Goal: Information Seeking & Learning: Check status

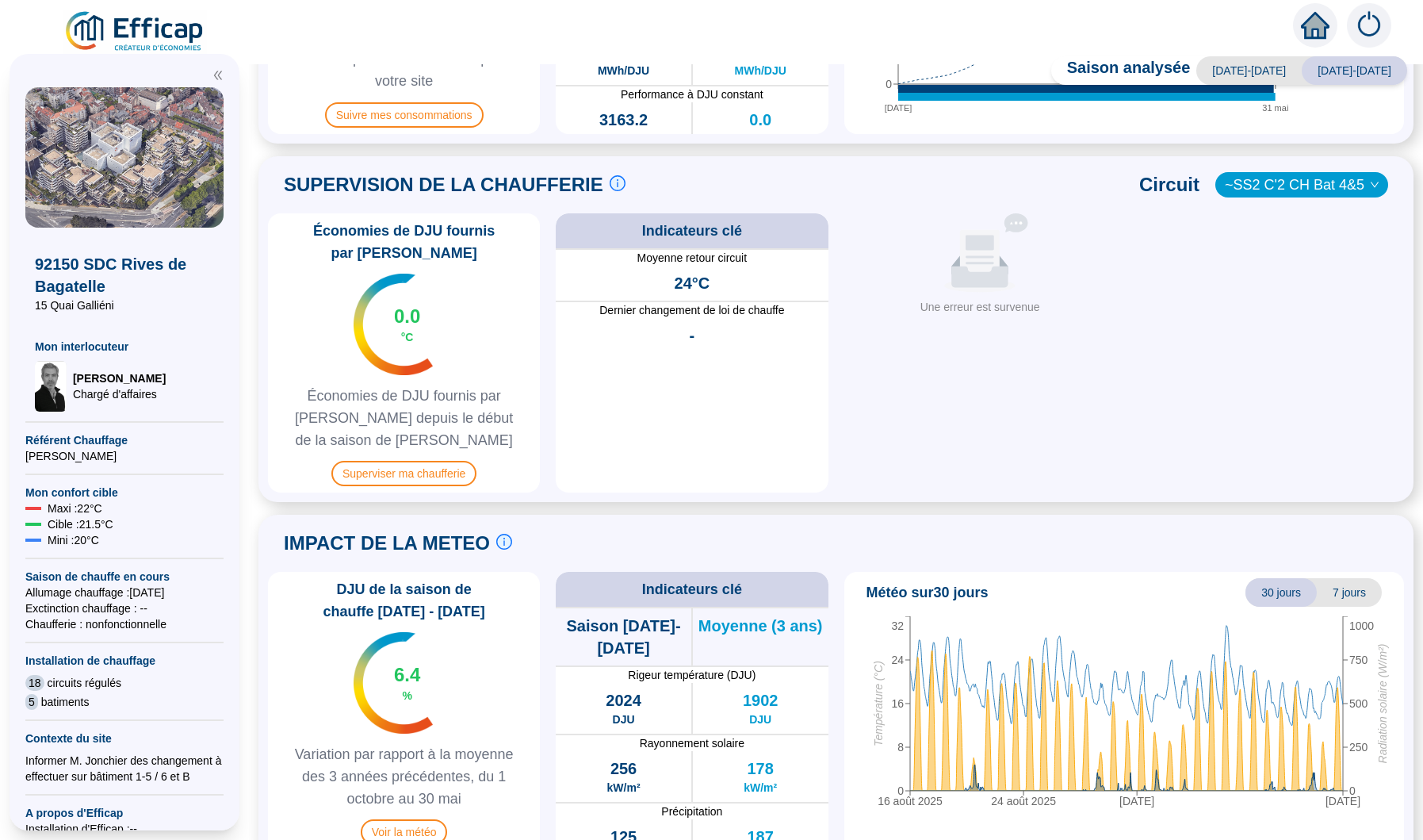
scroll to position [679, 0]
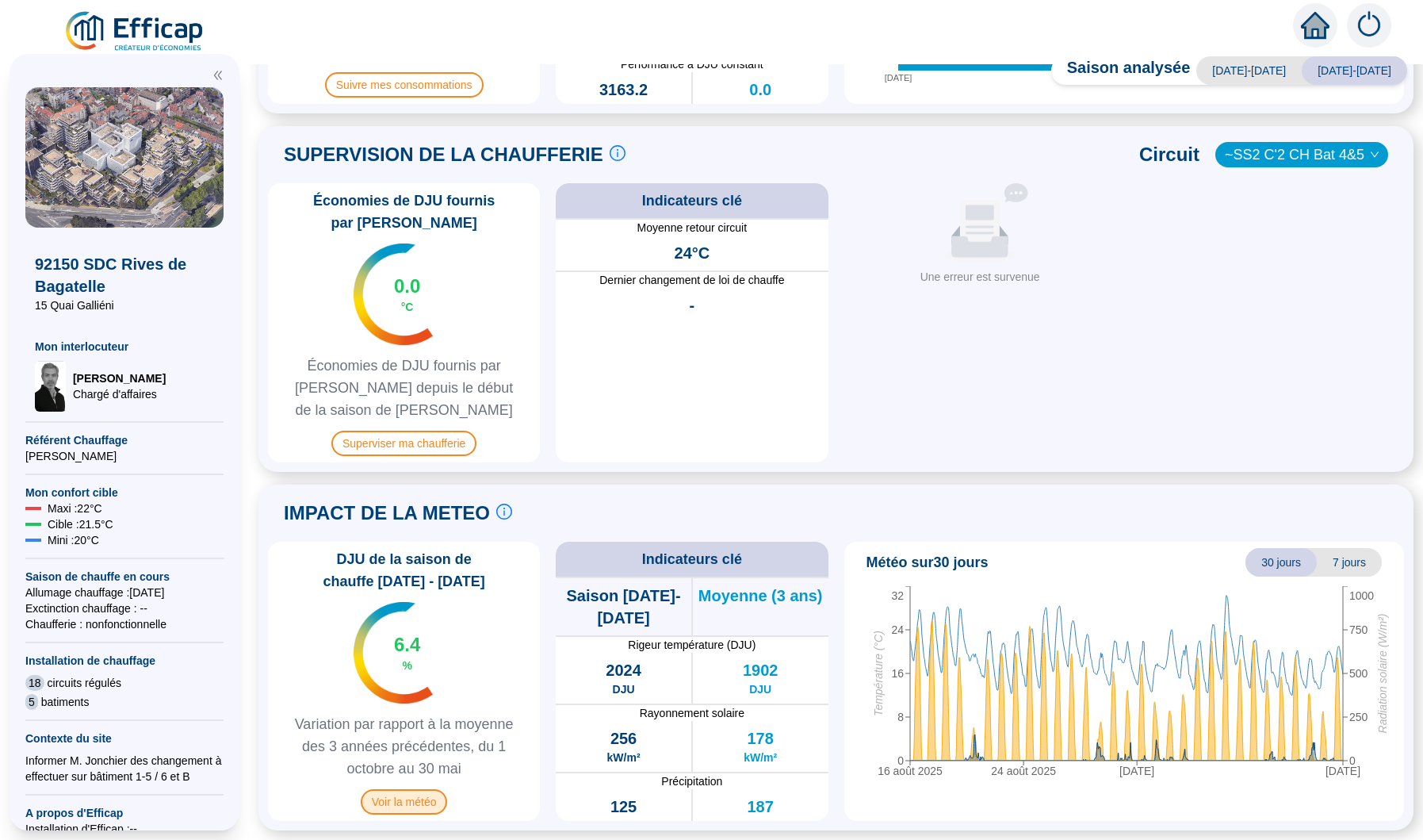
click at [417, 803] on span "Voir la météo" at bounding box center [404, 801] width 88 height 25
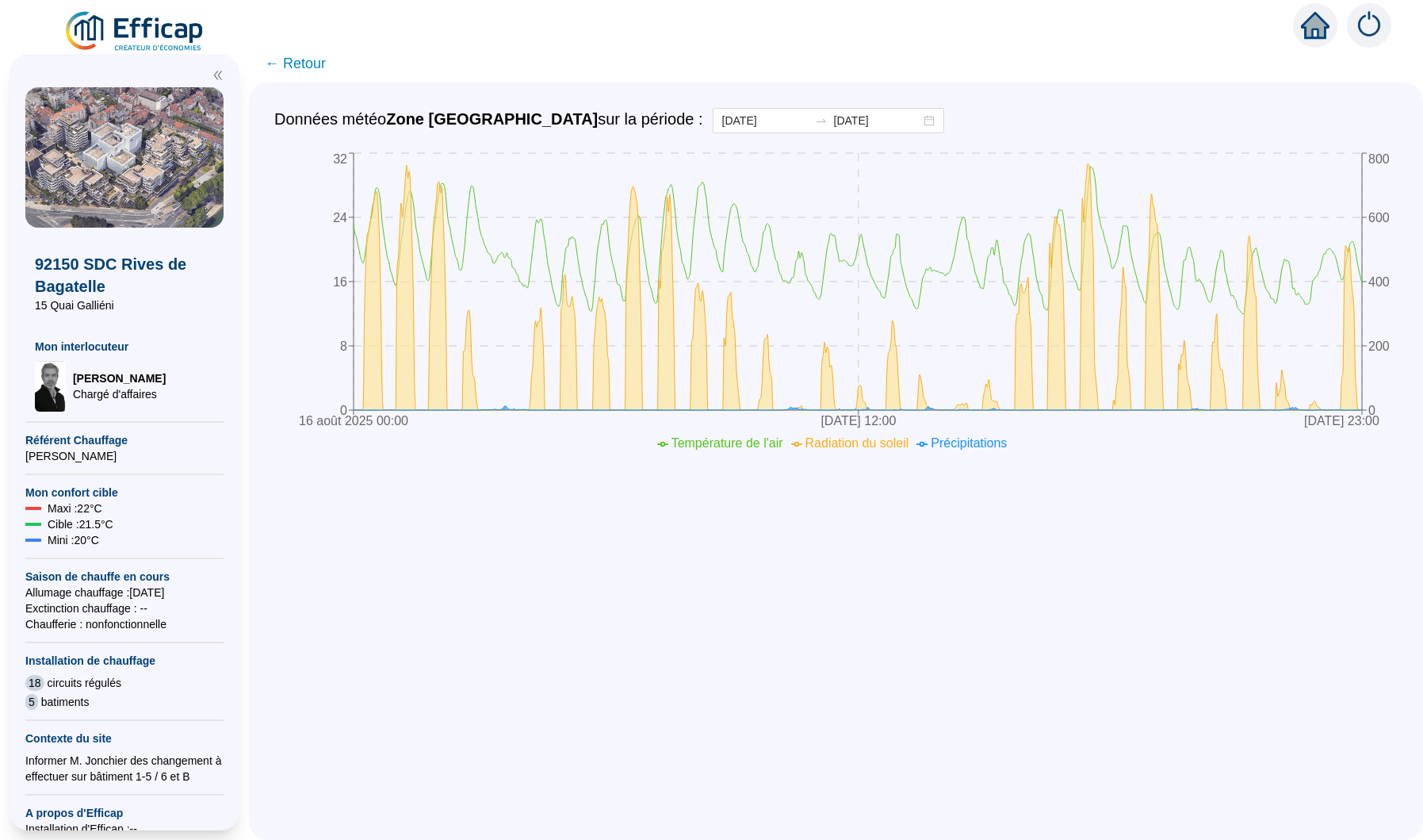
click at [310, 67] on span "← Retour" at bounding box center [295, 63] width 61 height 22
click at [301, 60] on span "← Retour" at bounding box center [836, 63] width 1174 height 38
click at [294, 62] on span "← Retour" at bounding box center [836, 63] width 1174 height 38
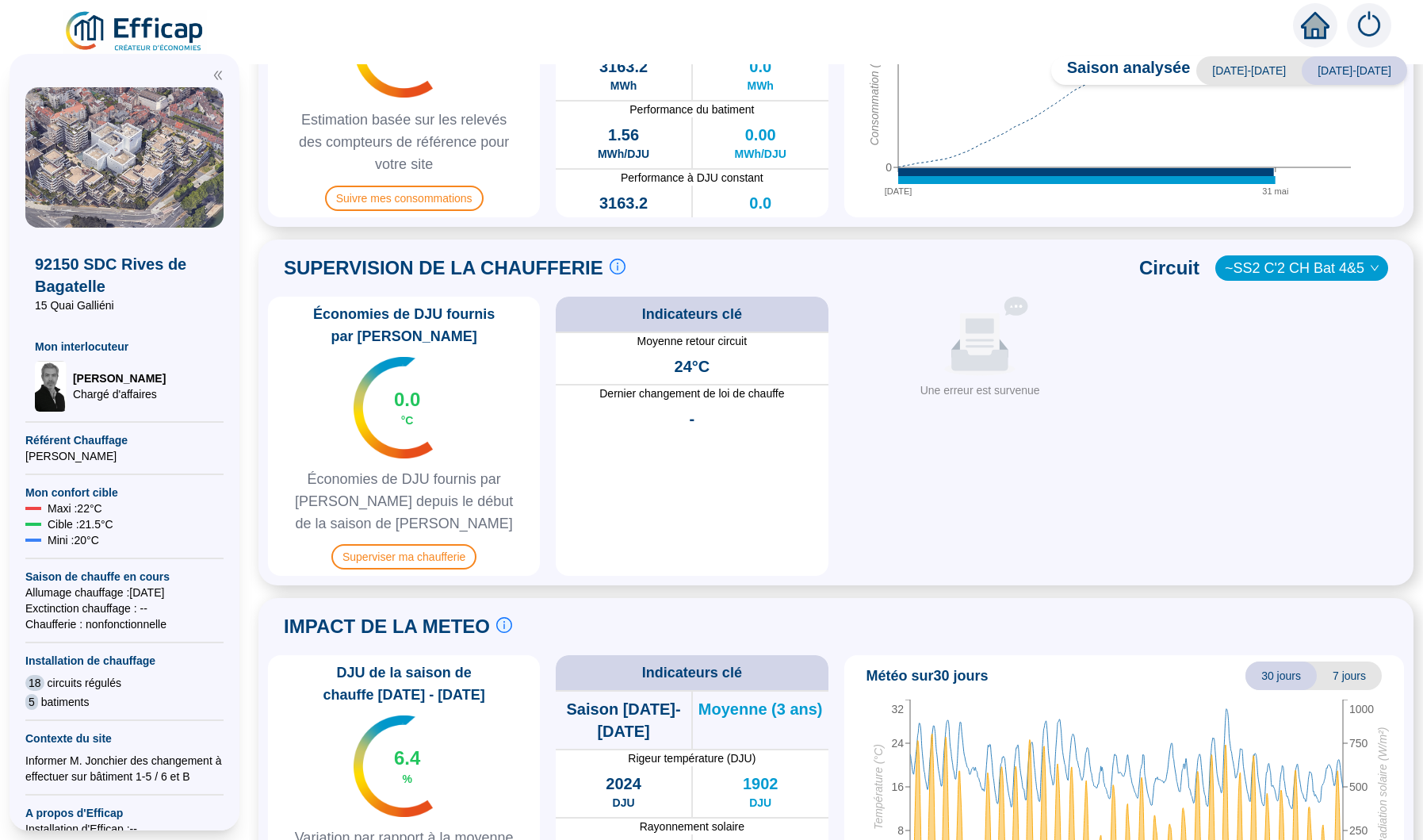
scroll to position [679, 0]
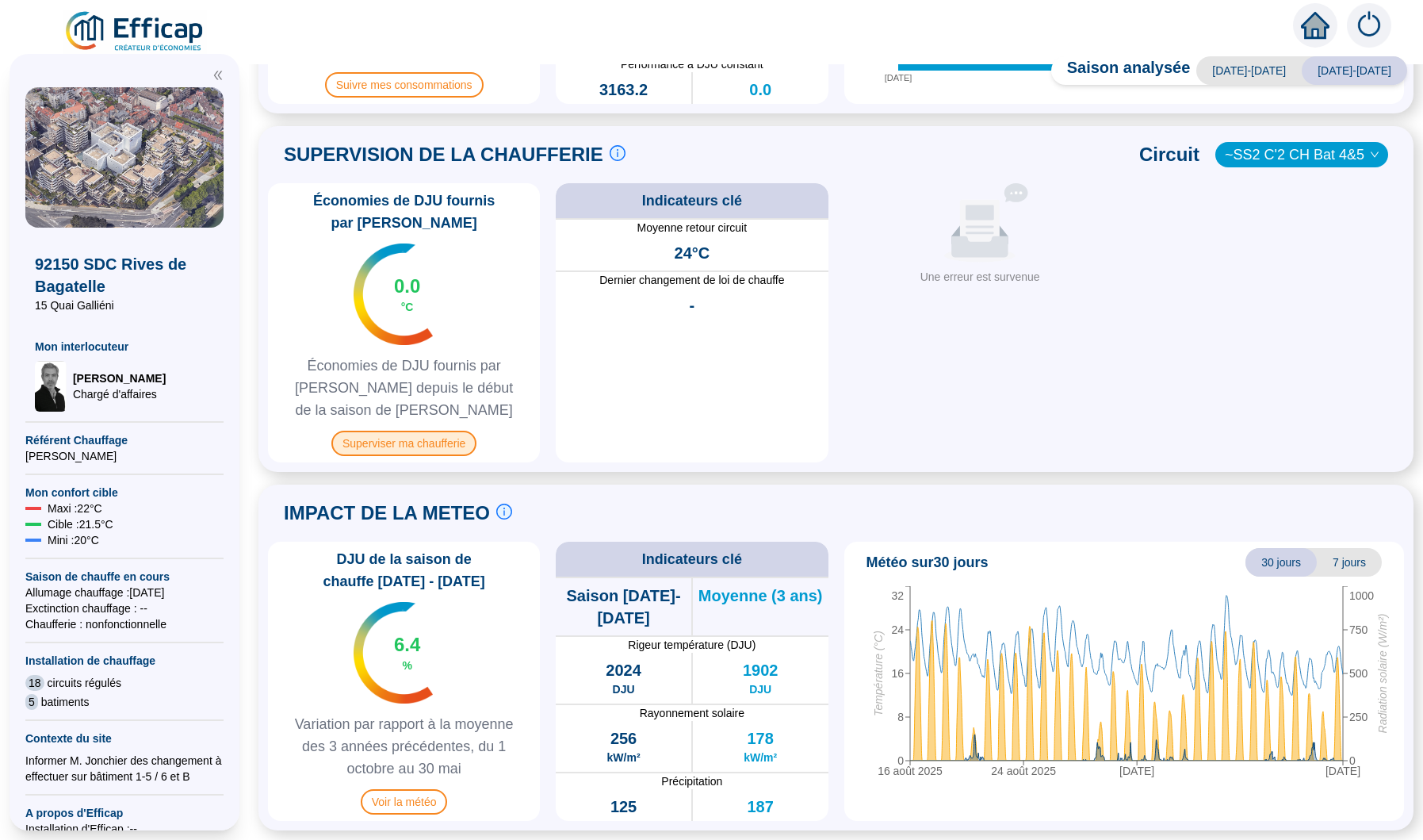
click at [397, 453] on span "Superviser ma chaufferie" at bounding box center [404, 443] width 145 height 25
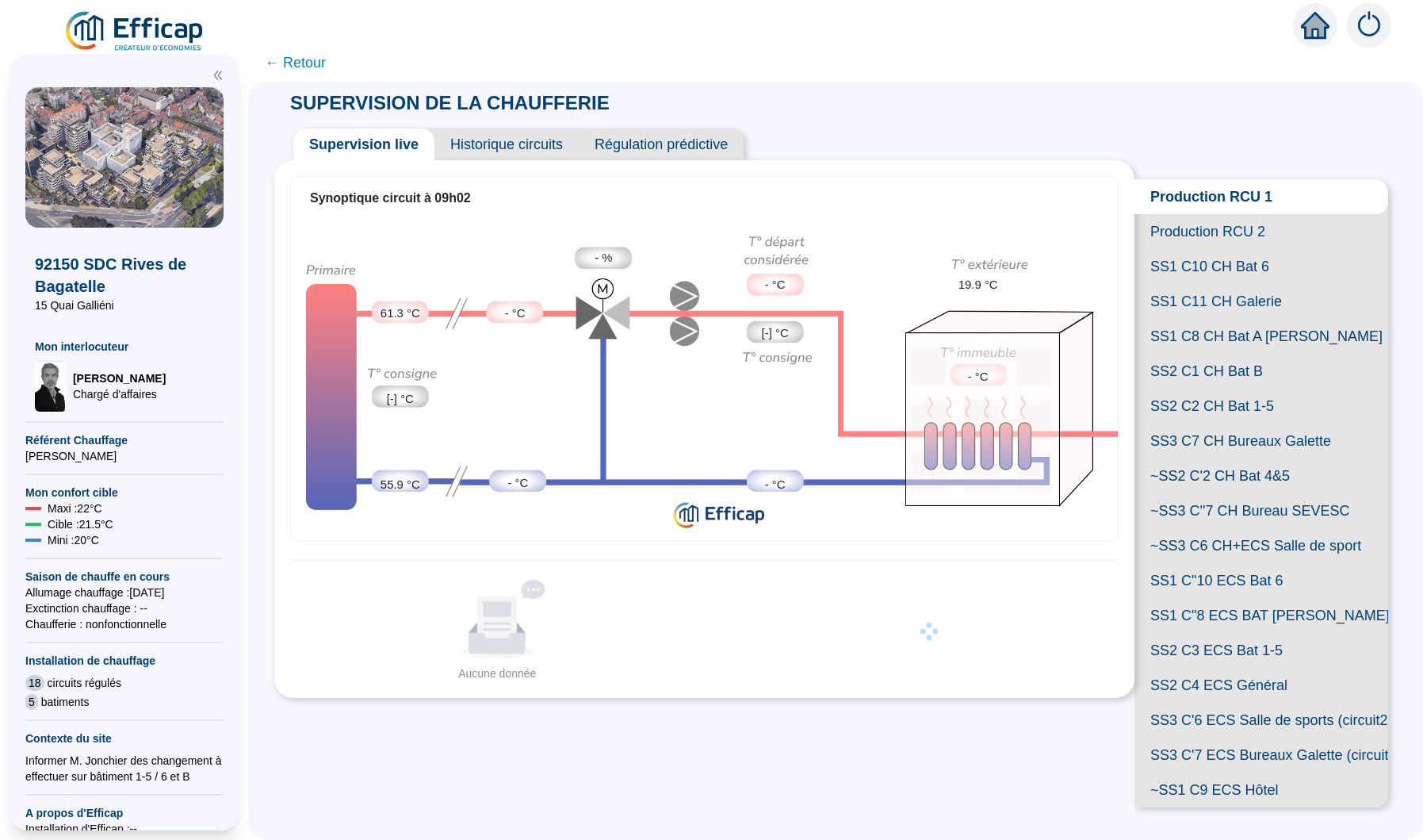
click at [1218, 235] on span "Production RCU 2" at bounding box center [1261, 231] width 254 height 35
click at [1230, 268] on span "SS1 C10 CH Bat 6" at bounding box center [1261, 265] width 254 height 35
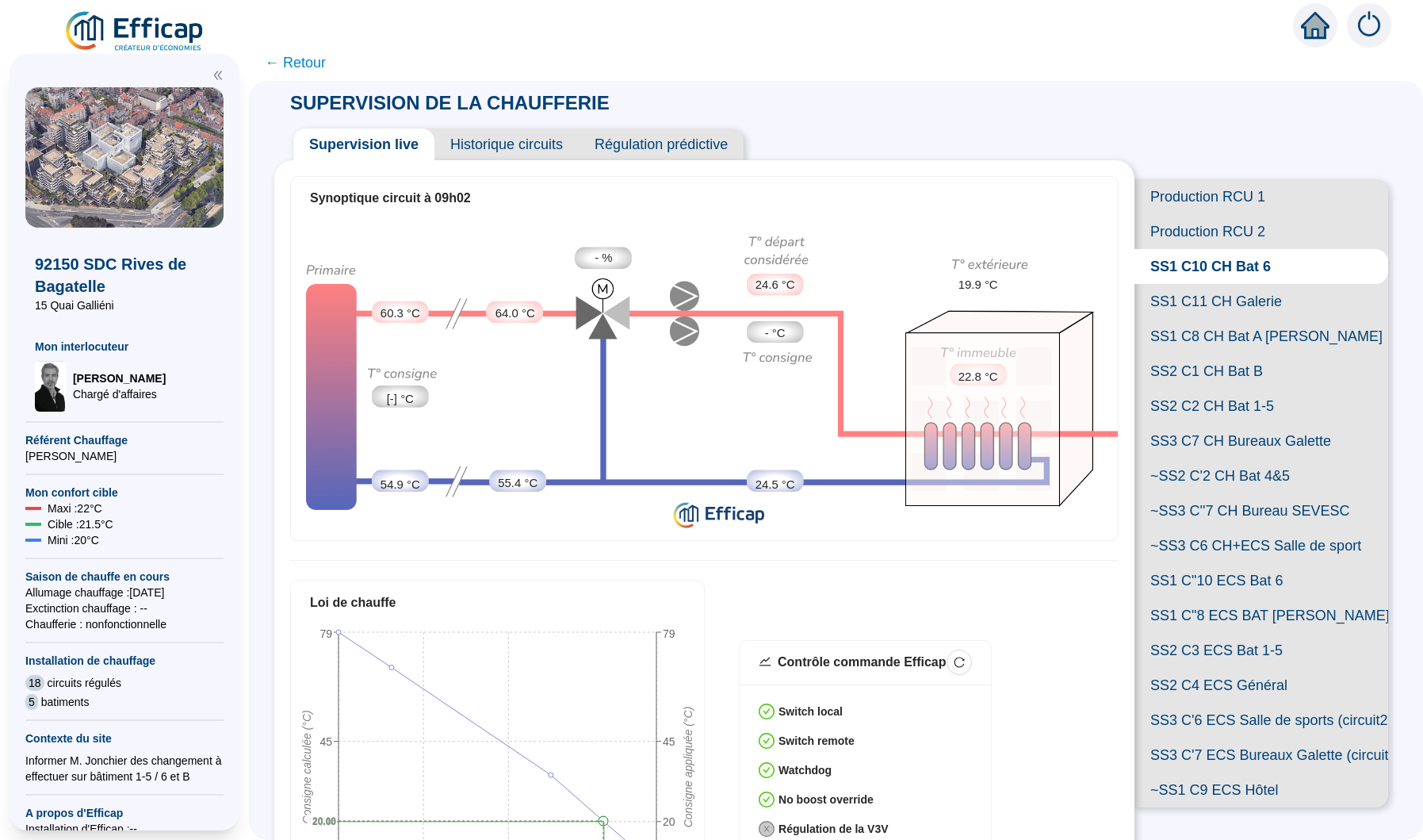
click at [527, 152] on span "Historique circuits" at bounding box center [506, 144] width 144 height 32
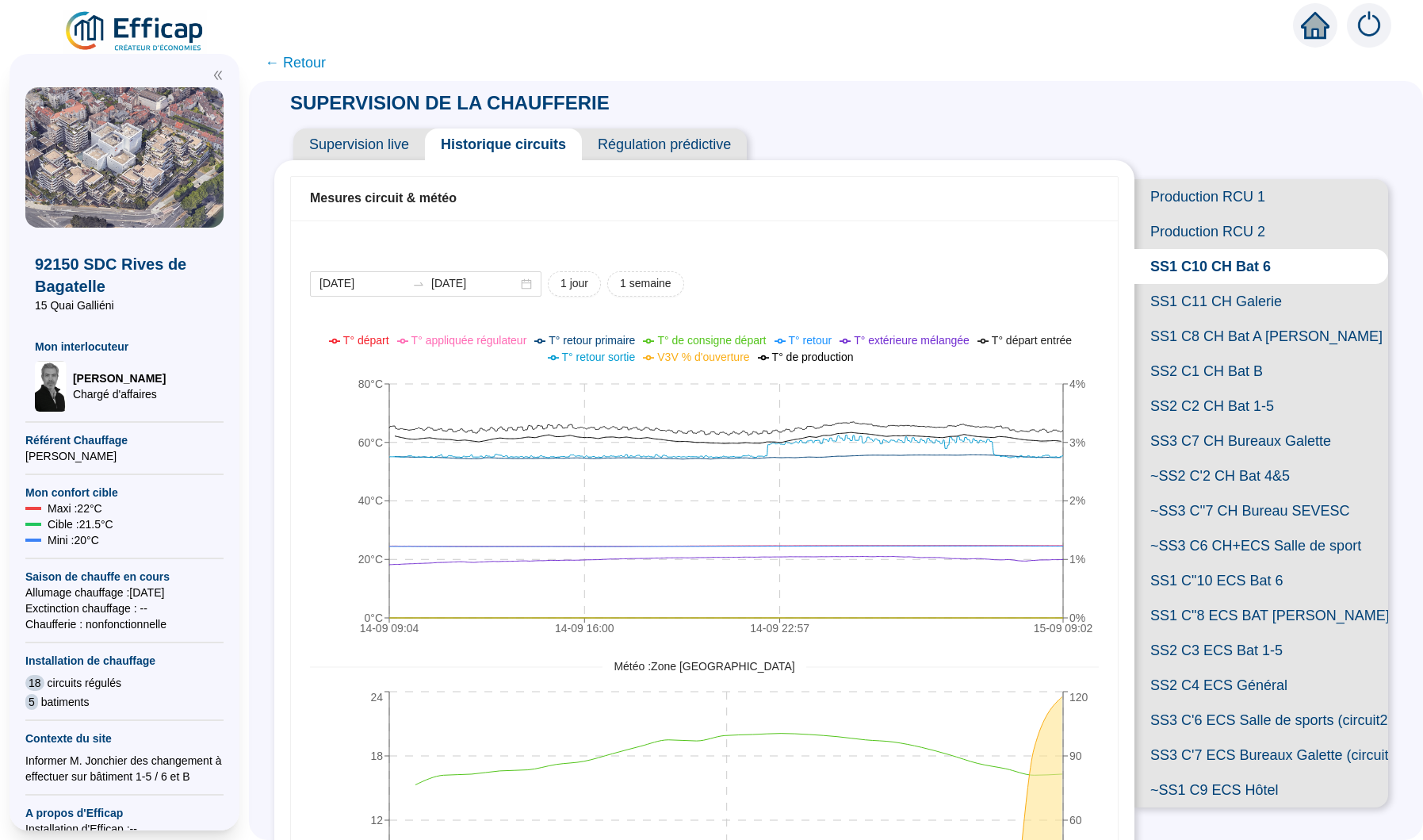
click at [653, 154] on span "Régulation prédictive" at bounding box center [665, 144] width 165 height 32
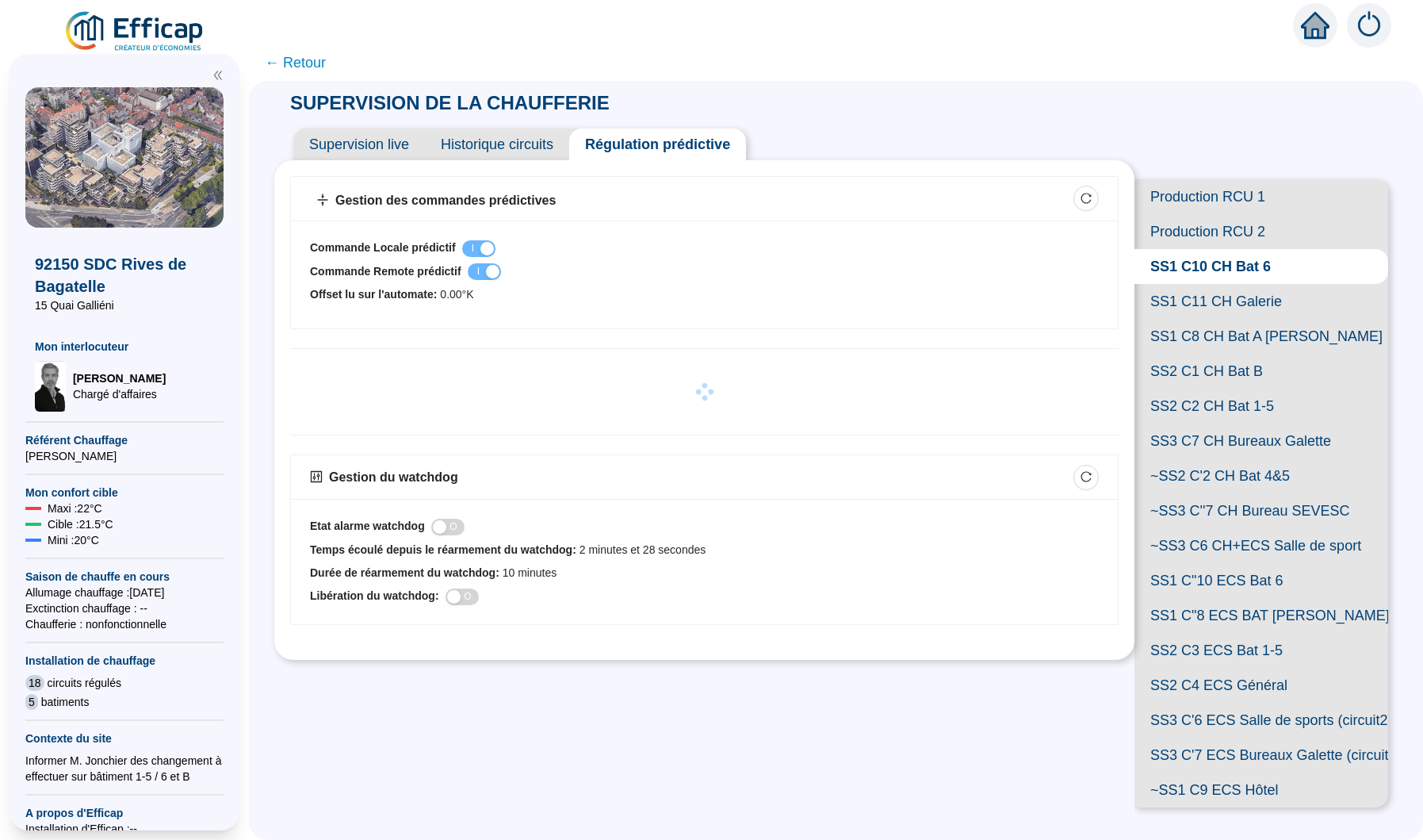
click at [1228, 581] on span "SS1 C"10 ECS Bat 6" at bounding box center [1261, 580] width 254 height 35
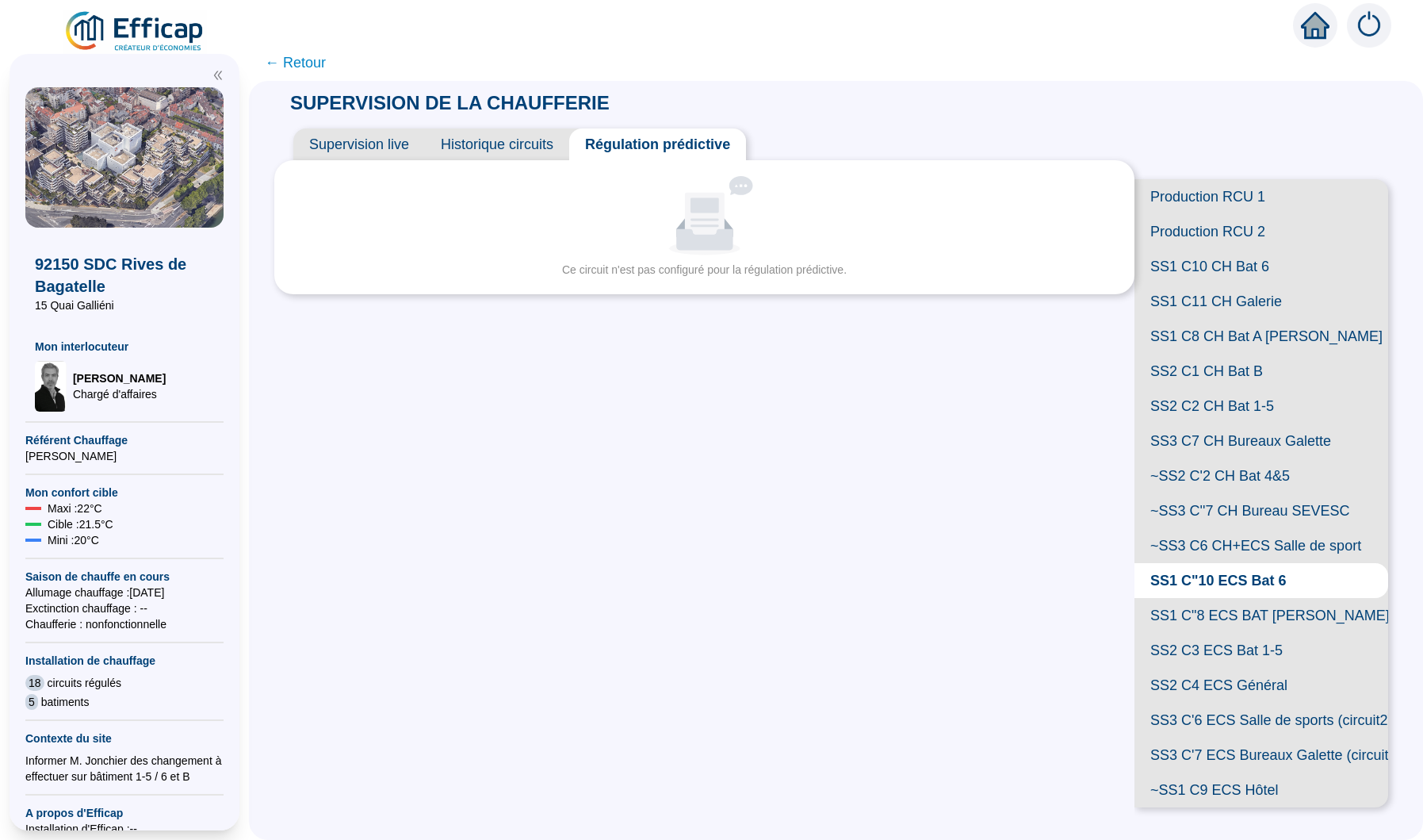
click at [528, 138] on span "Historique circuits" at bounding box center [496, 144] width 144 height 32
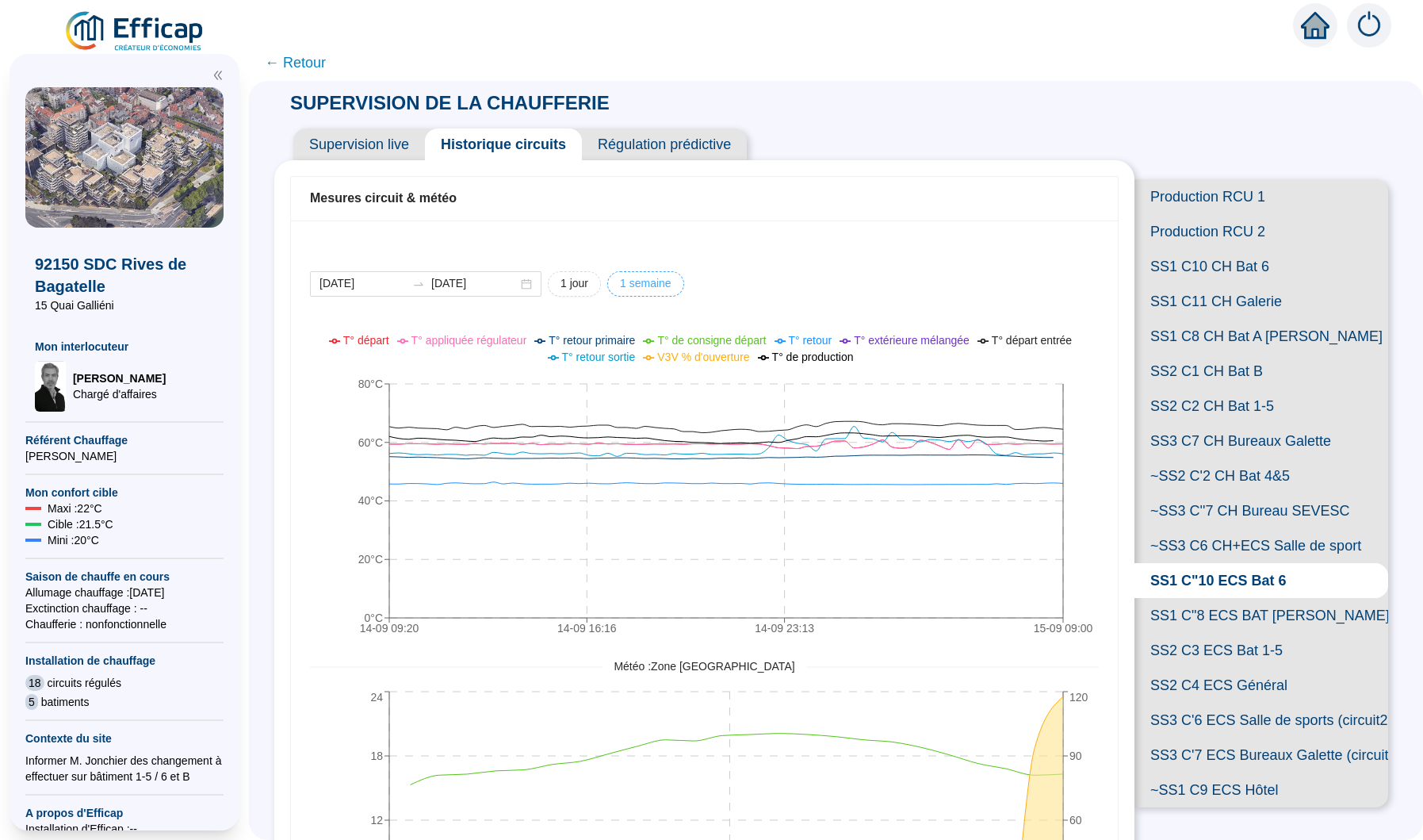
click at [638, 282] on span "1 semaine" at bounding box center [645, 284] width 51 height 17
type input "[DATE]"
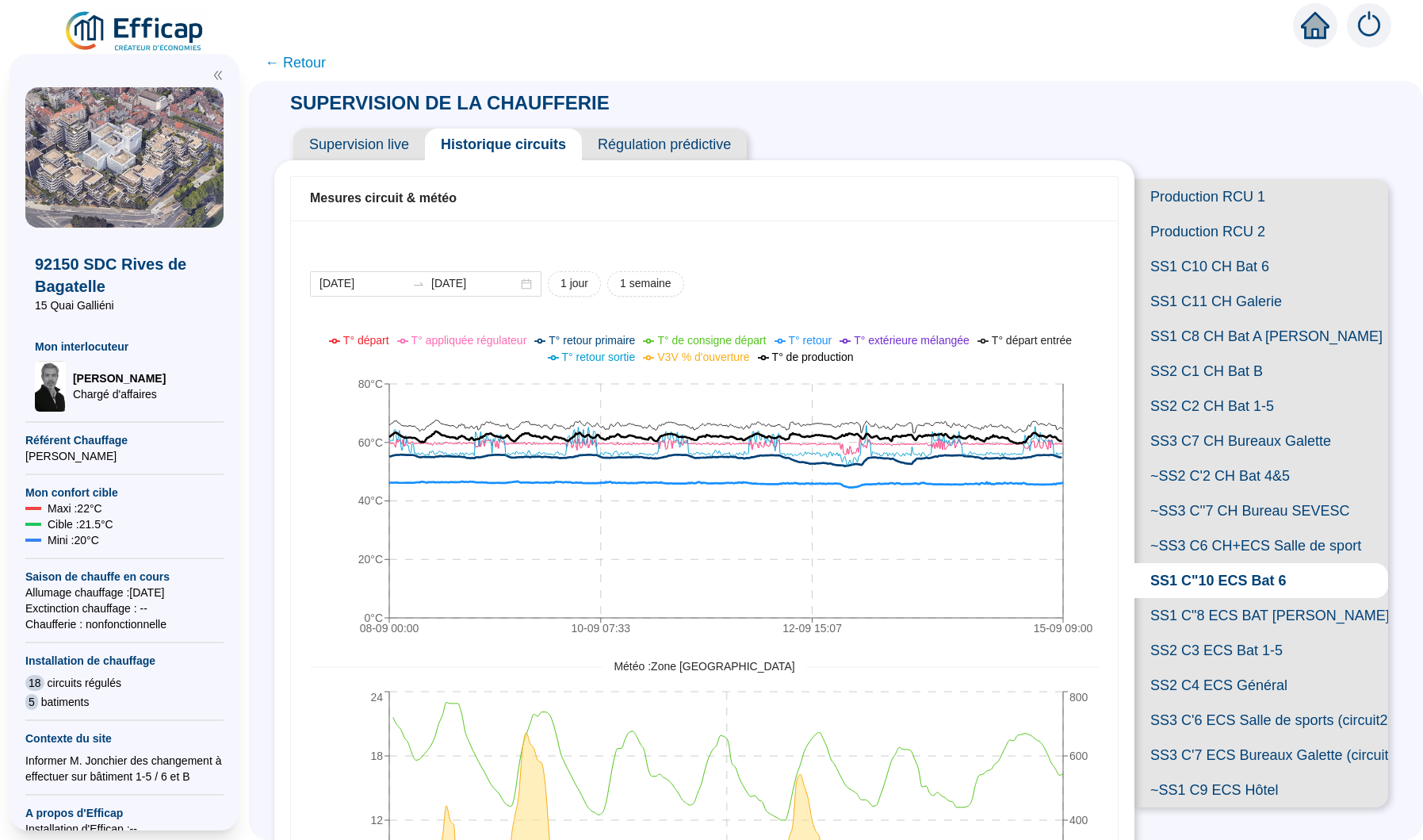
click at [645, 383] on div "T° départ T° appliquée régulateur T° retour primaire T° de consigne départ T° r…" at bounding box center [704, 357] width 821 height 51
click at [809, 356] on span "T° de production" at bounding box center [813, 356] width 82 height 13
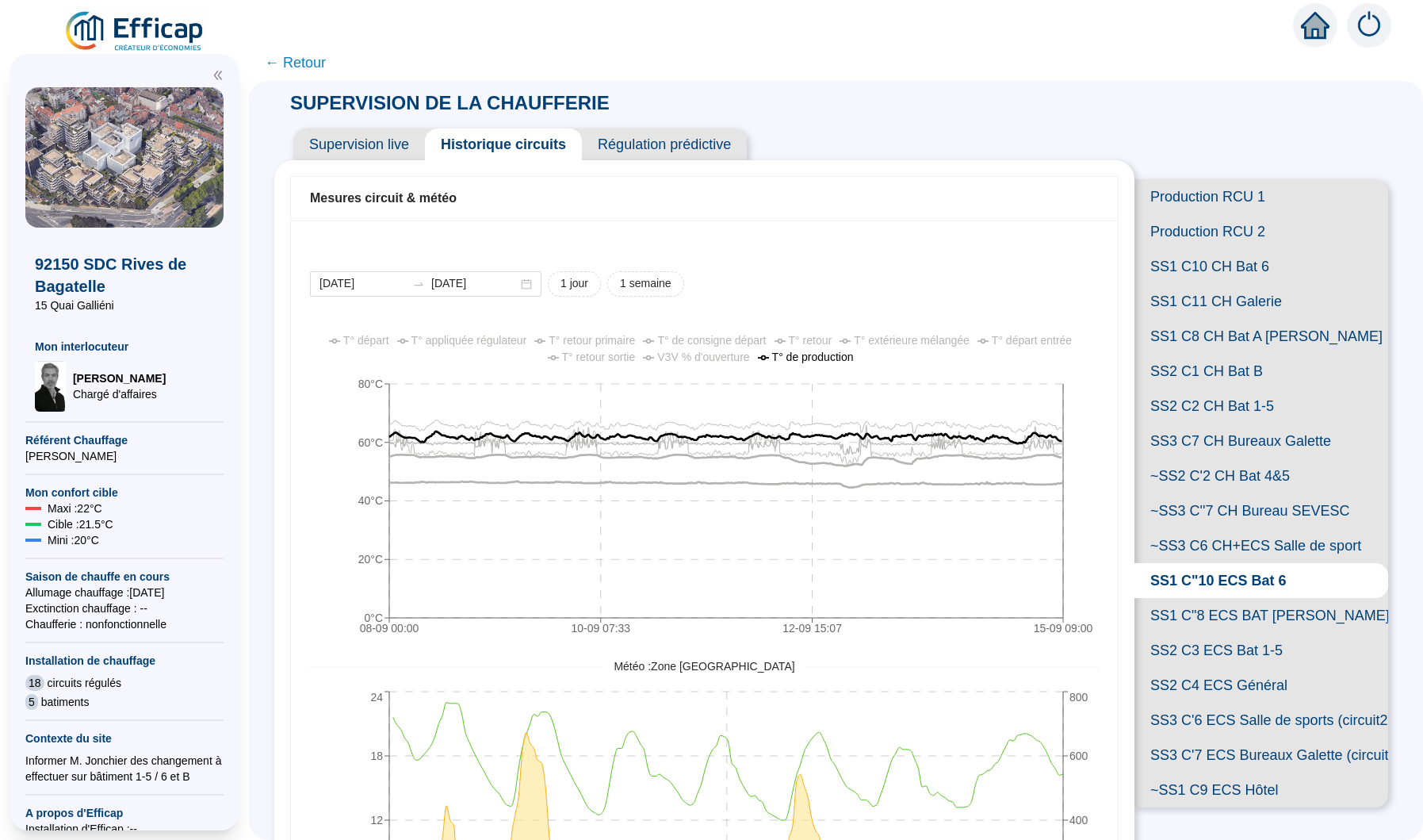
click at [805, 377] on div "T° départ T° appliquée régulateur T° retour primaire T° de consigne départ T° r…" at bounding box center [704, 357] width 821 height 51
click at [799, 356] on span "T° de production" at bounding box center [813, 356] width 82 height 13
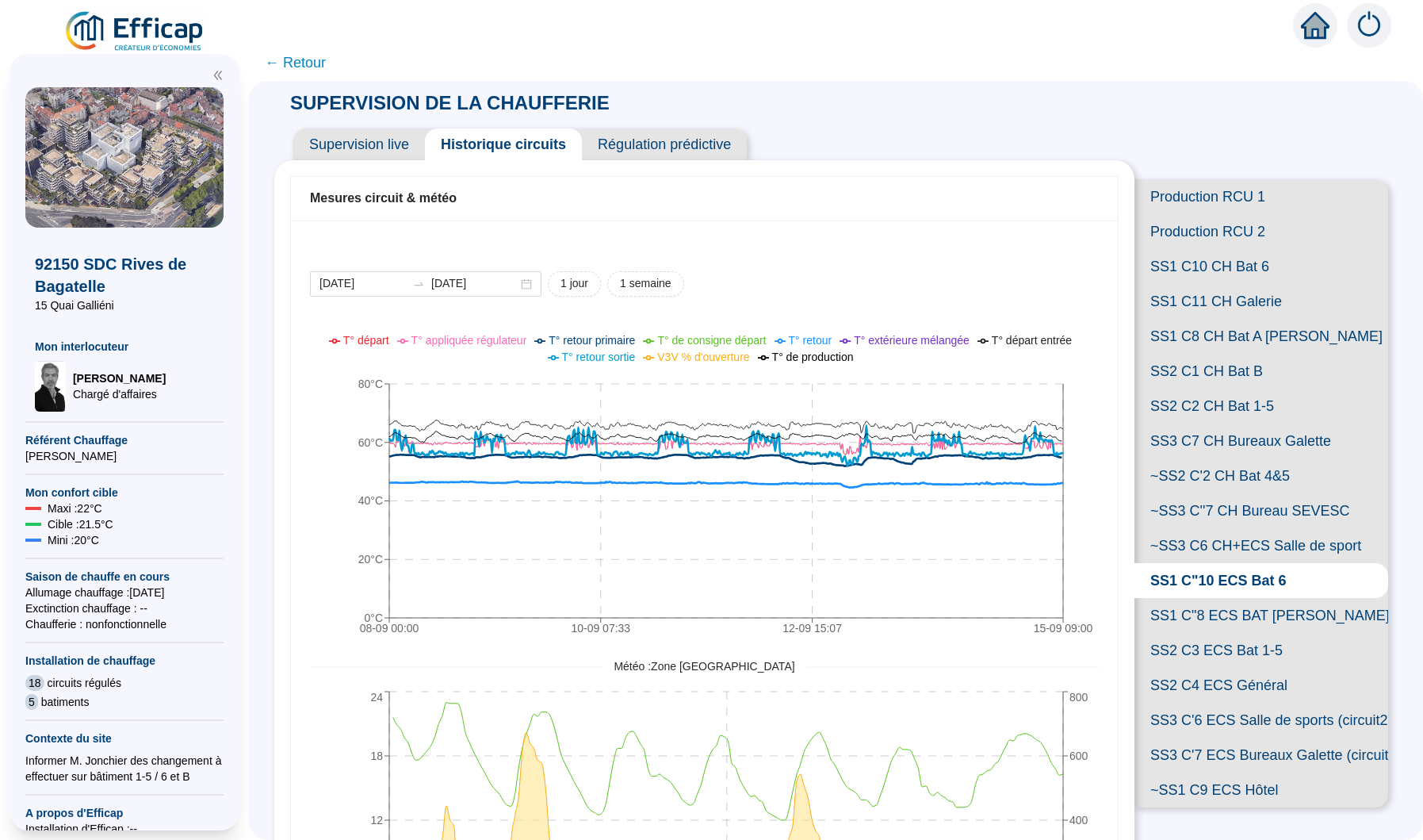
click at [618, 341] on span "T° retour primaire" at bounding box center [591, 340] width 87 height 13
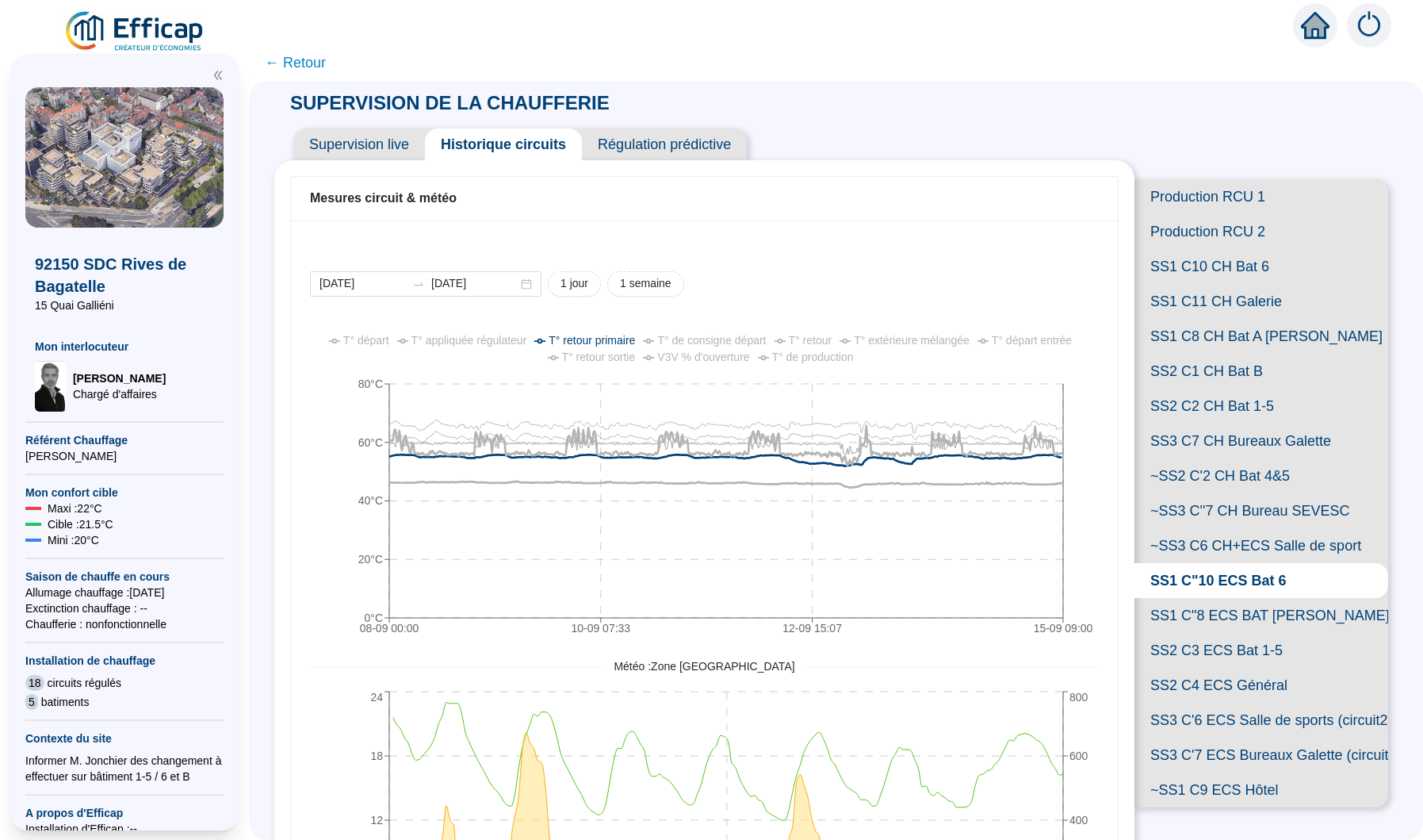
click at [618, 341] on span "T° retour primaire" at bounding box center [591, 340] width 87 height 13
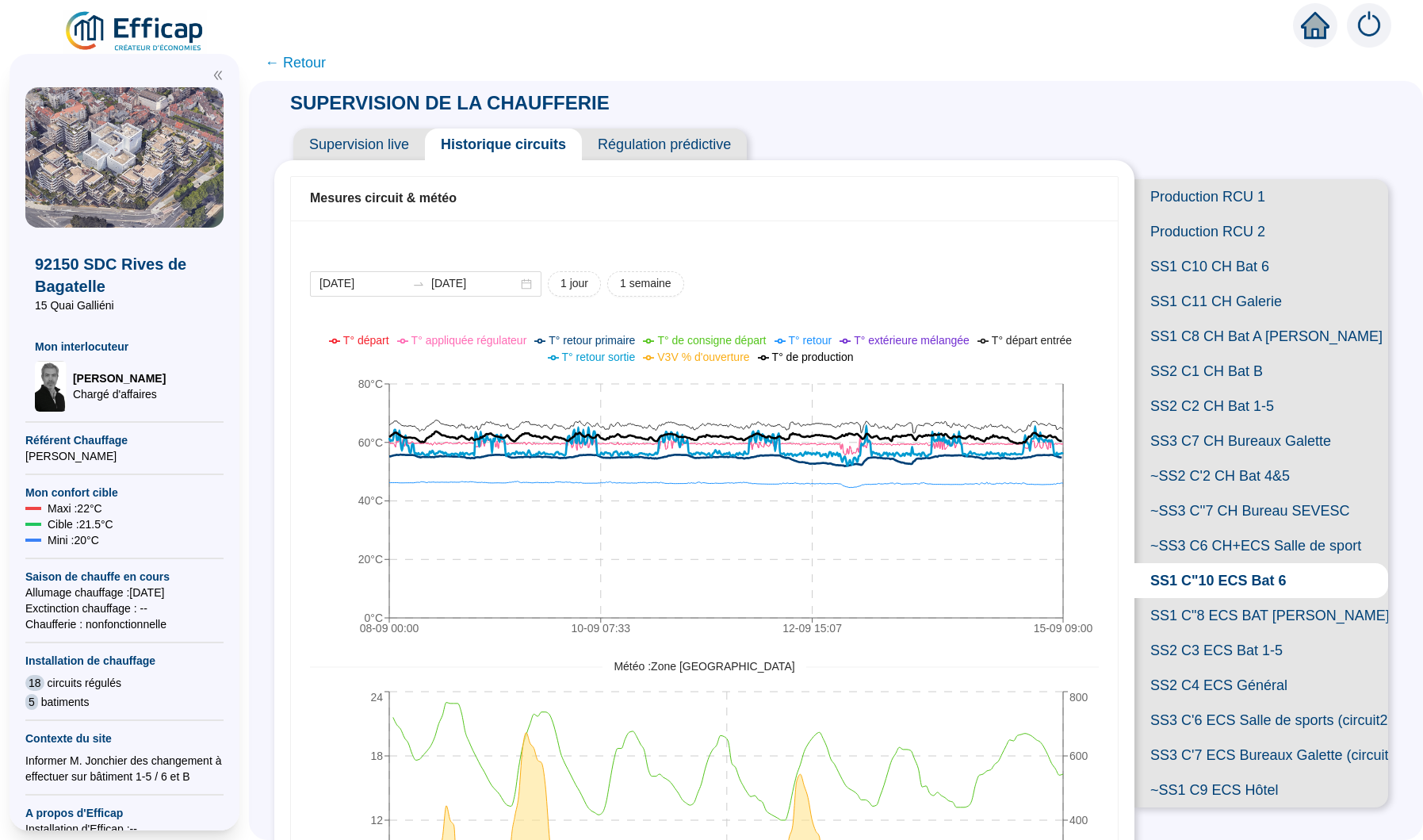
click at [609, 354] on span "T° retour sortie" at bounding box center [599, 356] width 74 height 13
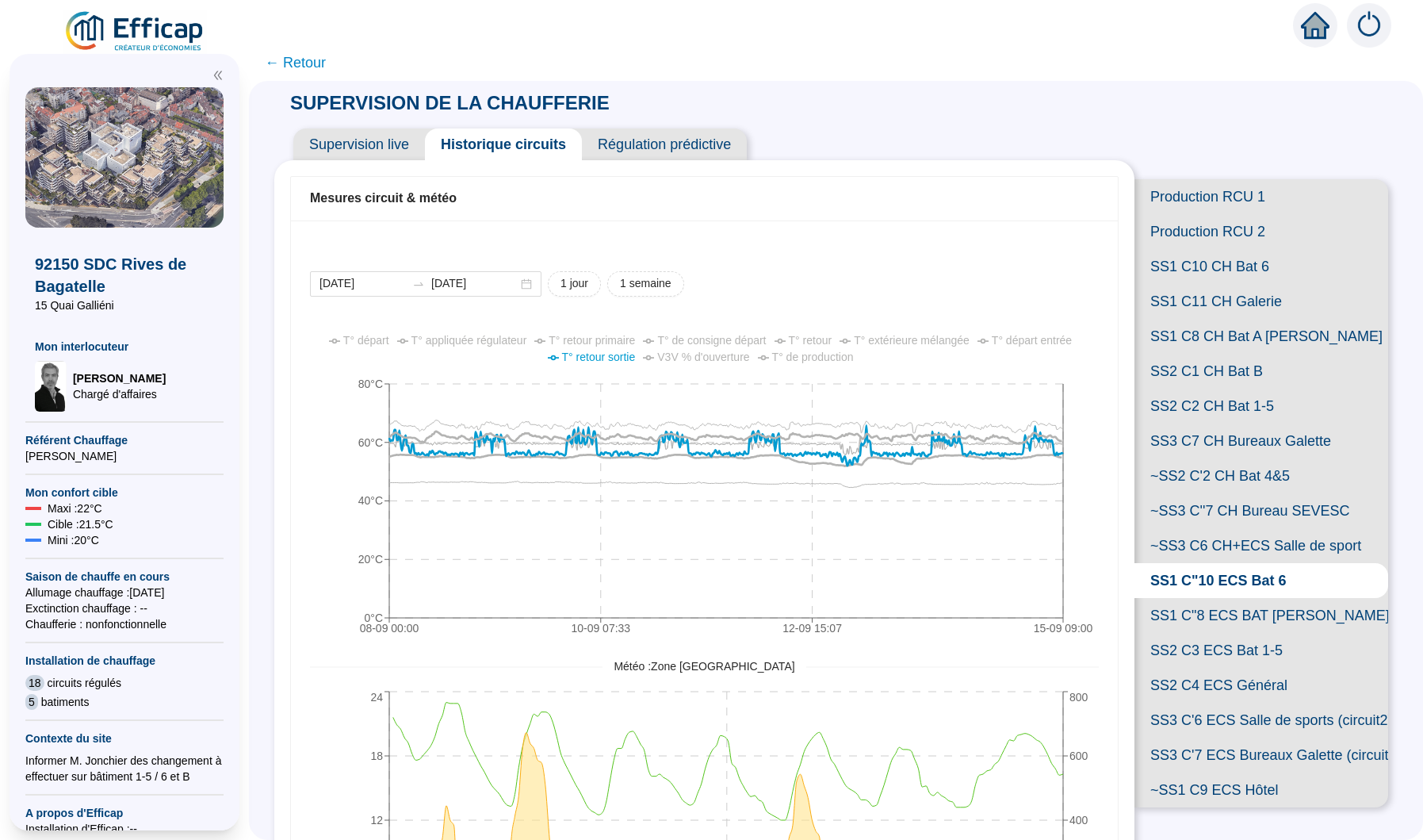
click at [1046, 343] on span "T° départ entrée" at bounding box center [1031, 340] width 80 height 13
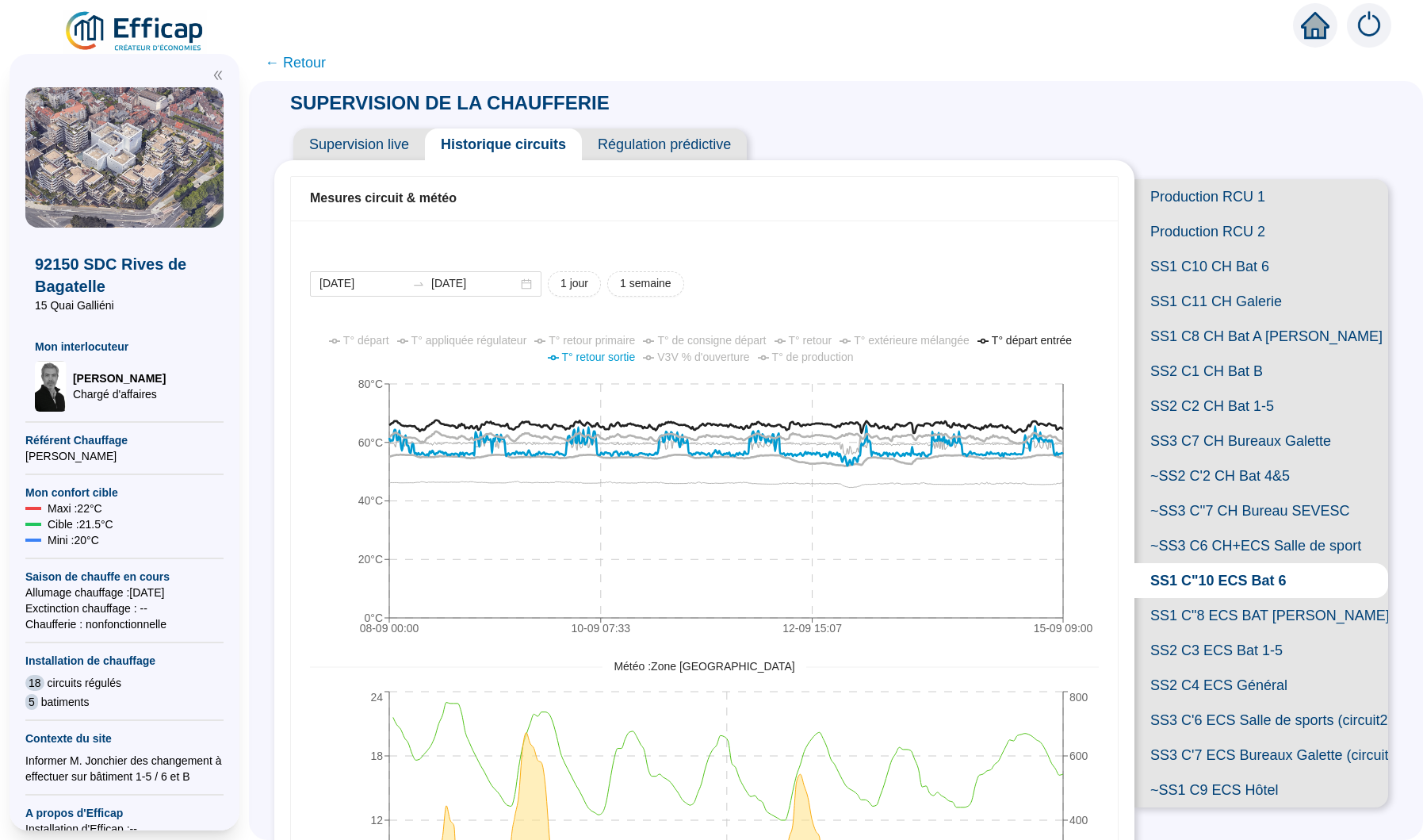
click at [1040, 345] on span "T° départ entrée" at bounding box center [1031, 340] width 80 height 13
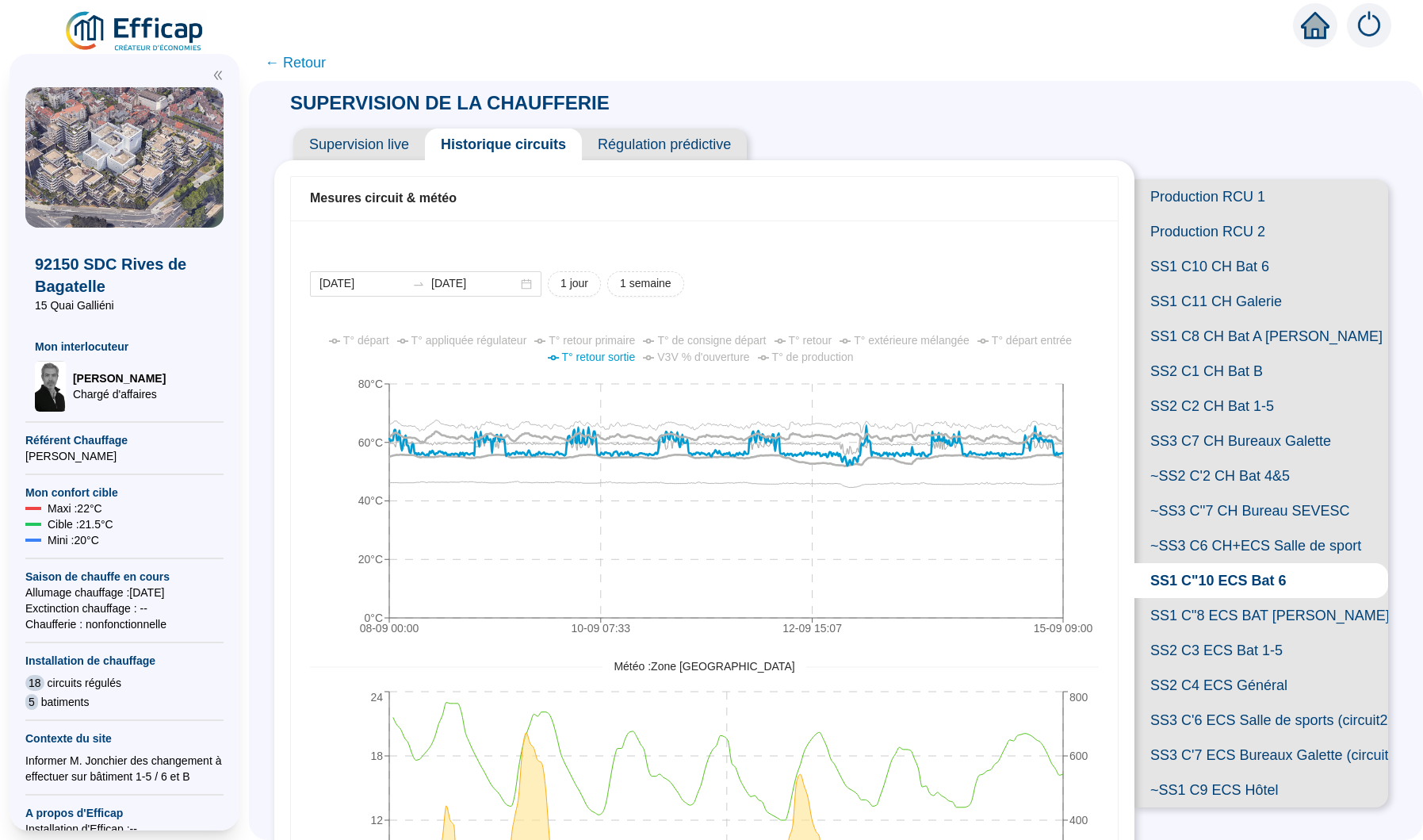
click at [1040, 345] on span "T° départ entrée" at bounding box center [1031, 340] width 80 height 13
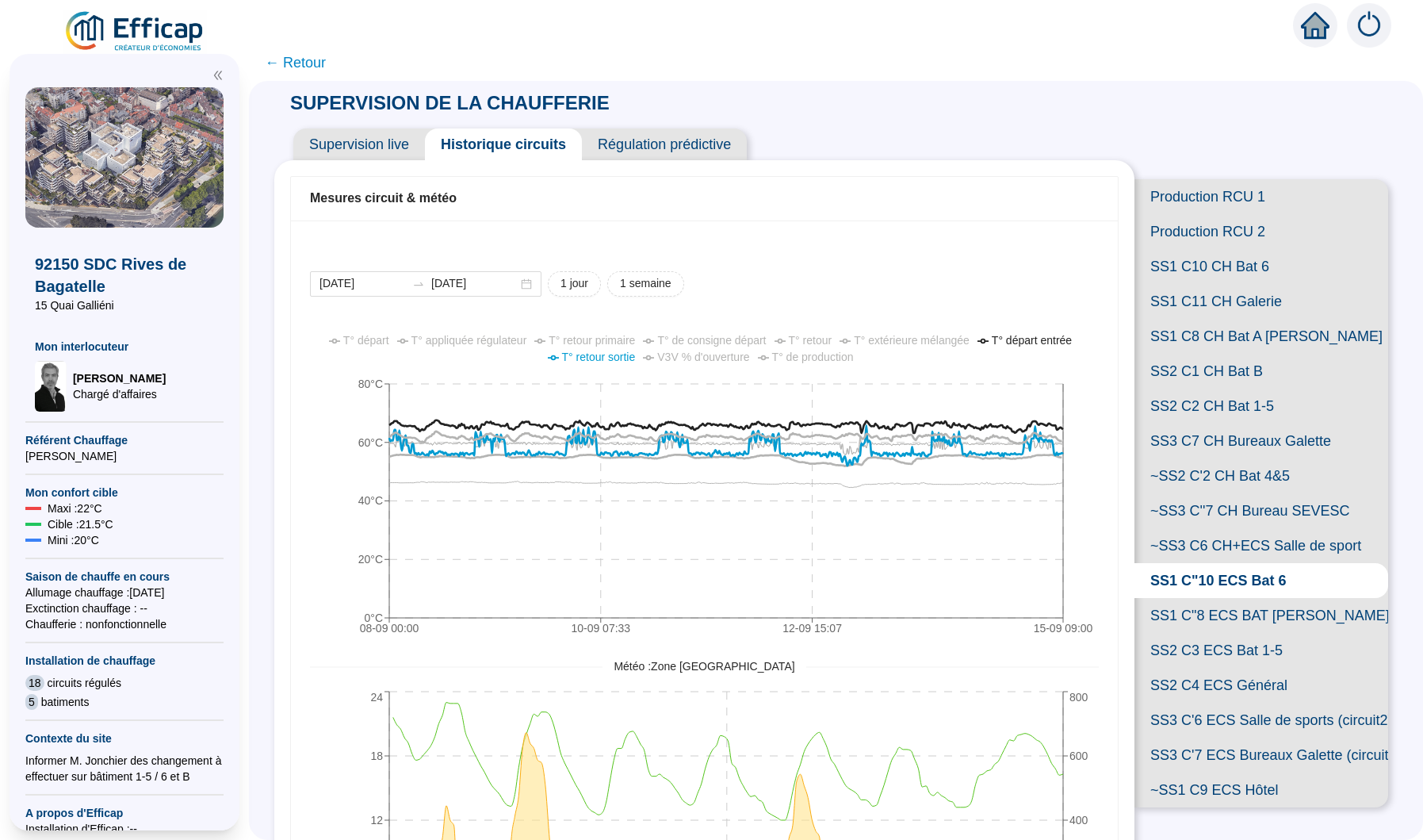
click at [607, 356] on span "T° retour sortie" at bounding box center [599, 356] width 74 height 13
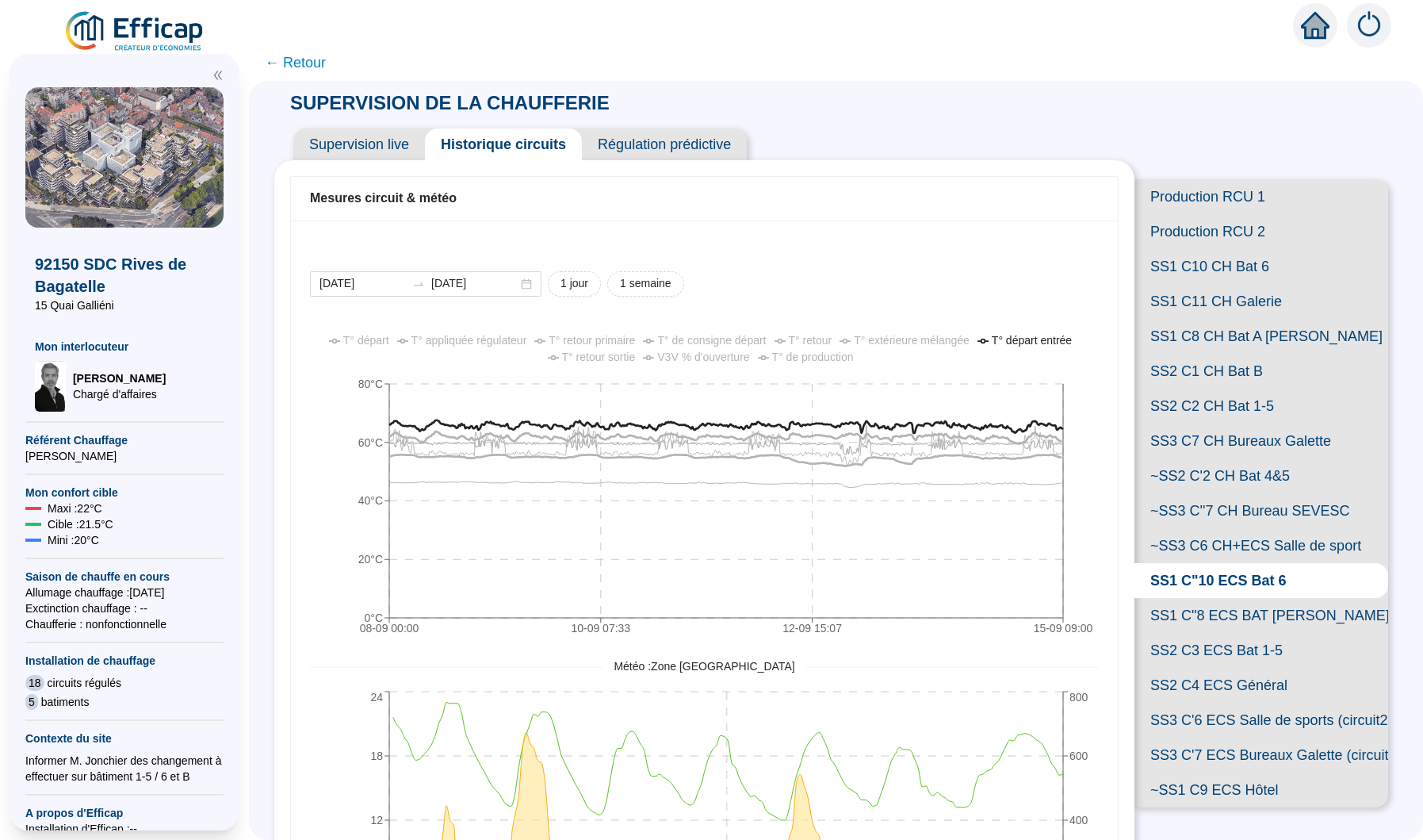
click at [358, 336] on span "T° départ" at bounding box center [366, 340] width 46 height 13
click at [372, 146] on span "Supervision live" at bounding box center [359, 144] width 131 height 32
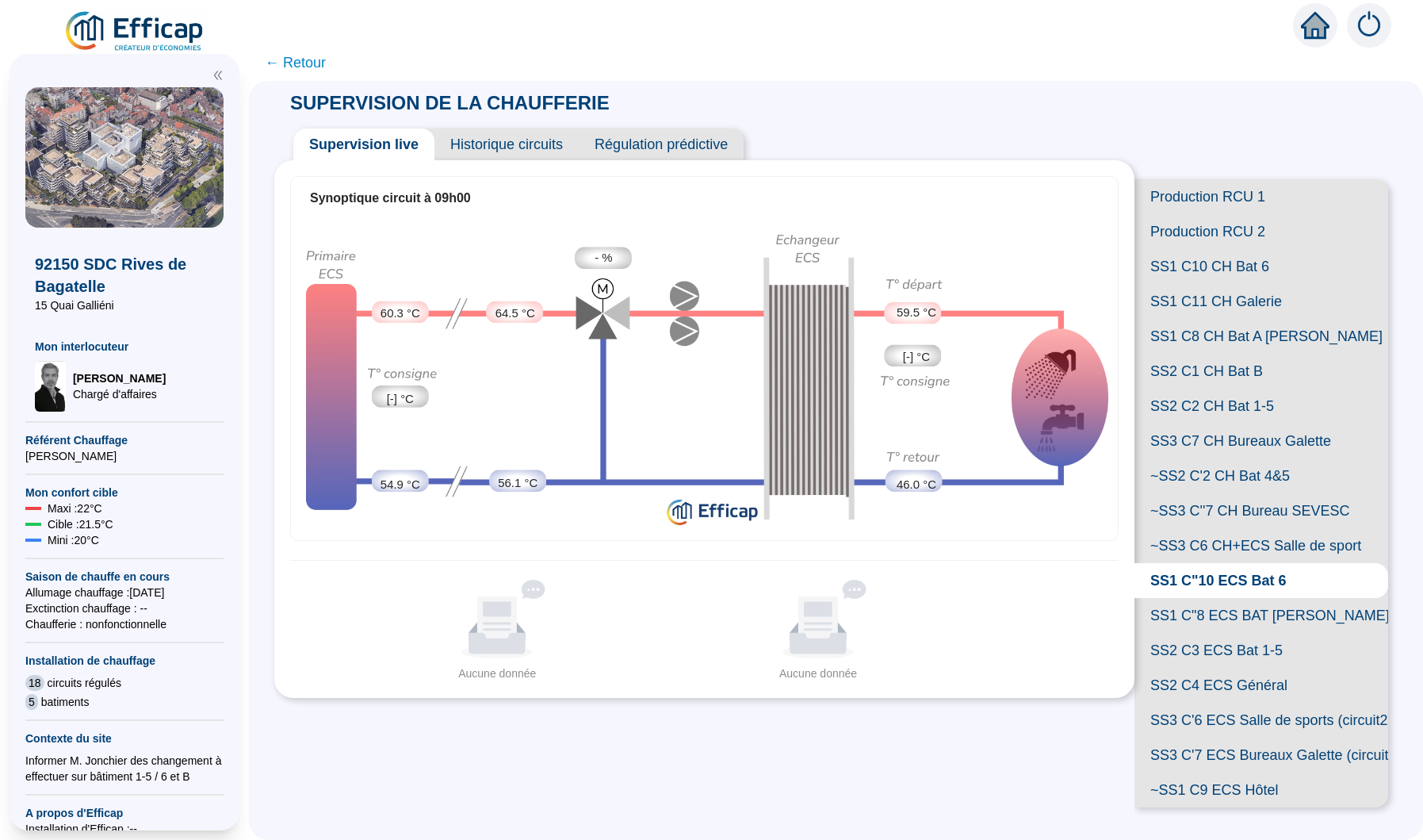
click at [533, 150] on span "Historique circuits" at bounding box center [506, 144] width 144 height 32
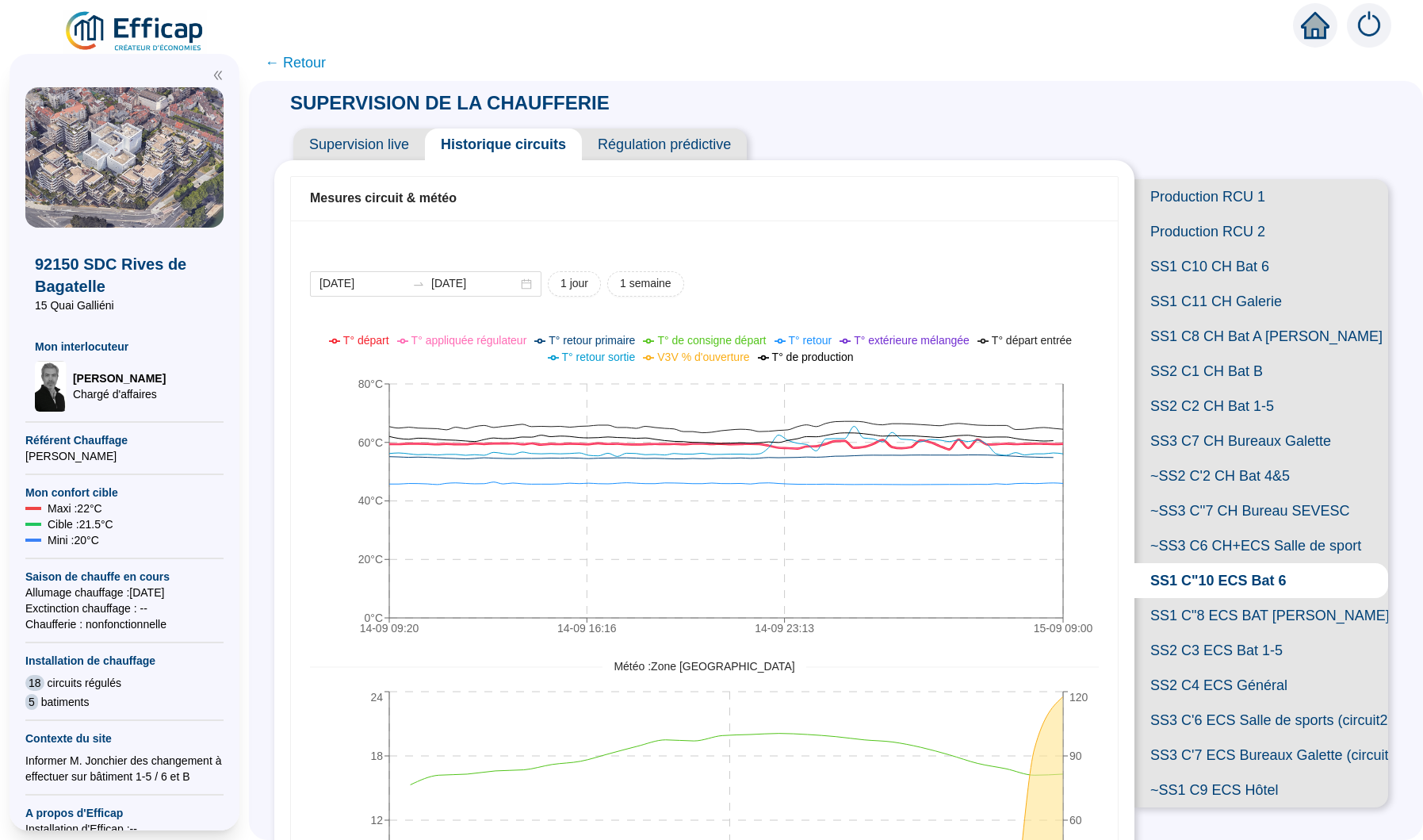
click at [375, 340] on span "T° départ" at bounding box center [366, 340] width 46 height 13
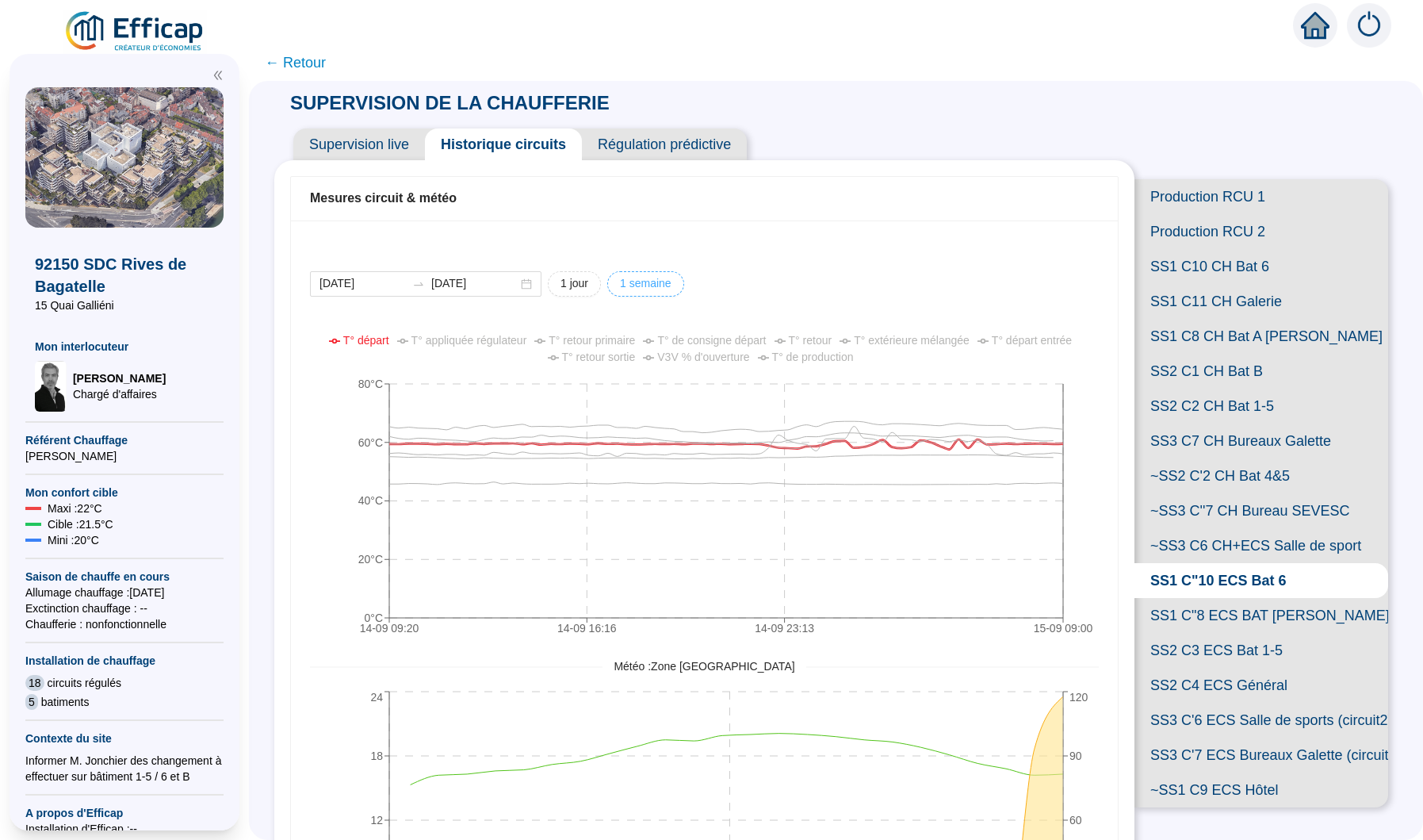
click at [646, 290] on span "1 semaine" at bounding box center [645, 284] width 51 height 17
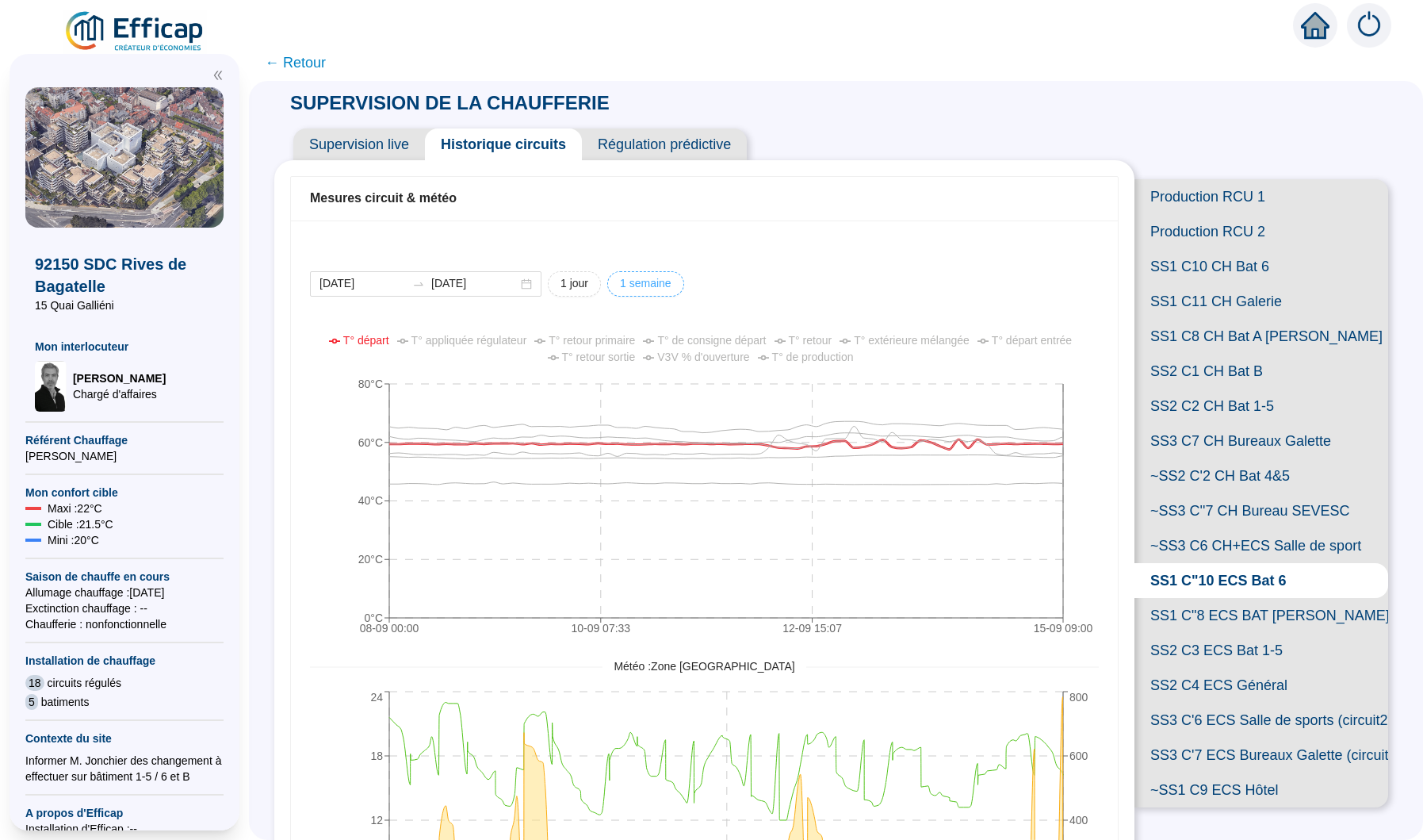
type input "[DATE]"
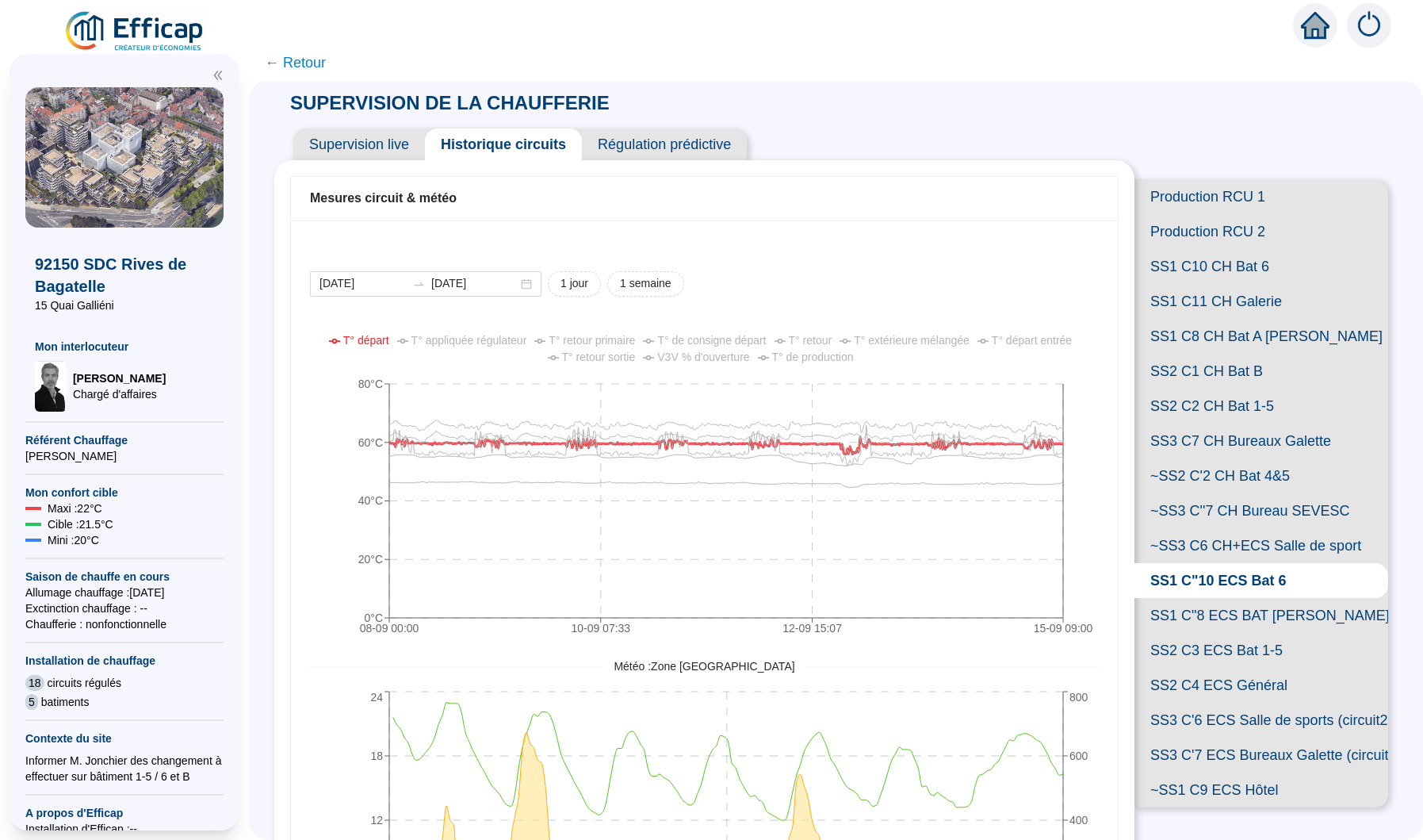
click at [810, 341] on span "T° retour" at bounding box center [810, 340] width 44 height 13
click at [704, 339] on span "T° de consigne départ" at bounding box center [711, 340] width 109 height 13
click at [725, 340] on span "T° de consigne départ" at bounding box center [711, 340] width 109 height 13
click at [372, 337] on span "T° départ" at bounding box center [366, 340] width 46 height 13
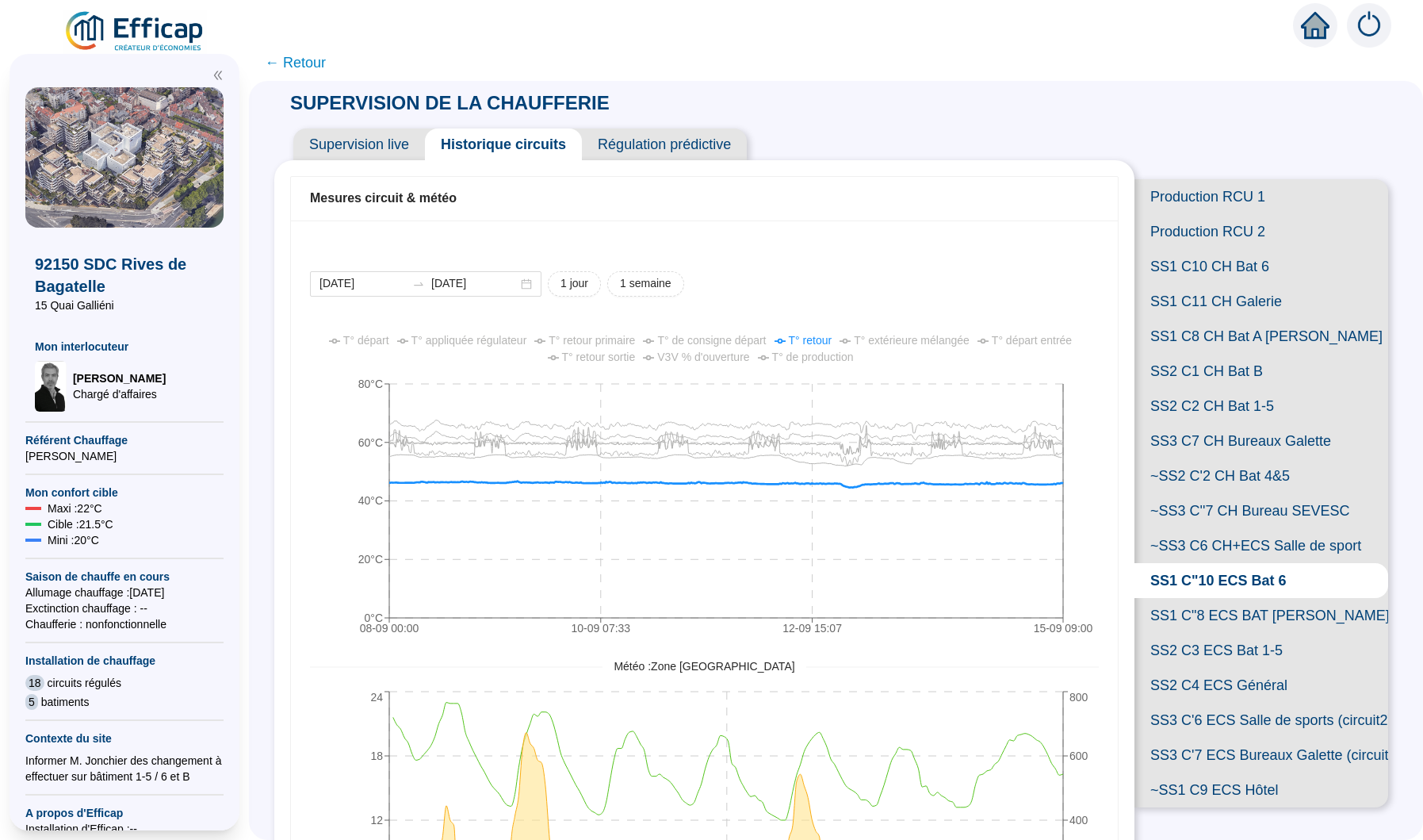
click at [721, 334] on span "T° de consigne départ" at bounding box center [711, 340] width 109 height 13
click at [807, 344] on span "T° retour" at bounding box center [810, 340] width 44 height 13
click at [612, 340] on span "T° retour primaire" at bounding box center [591, 340] width 87 height 13
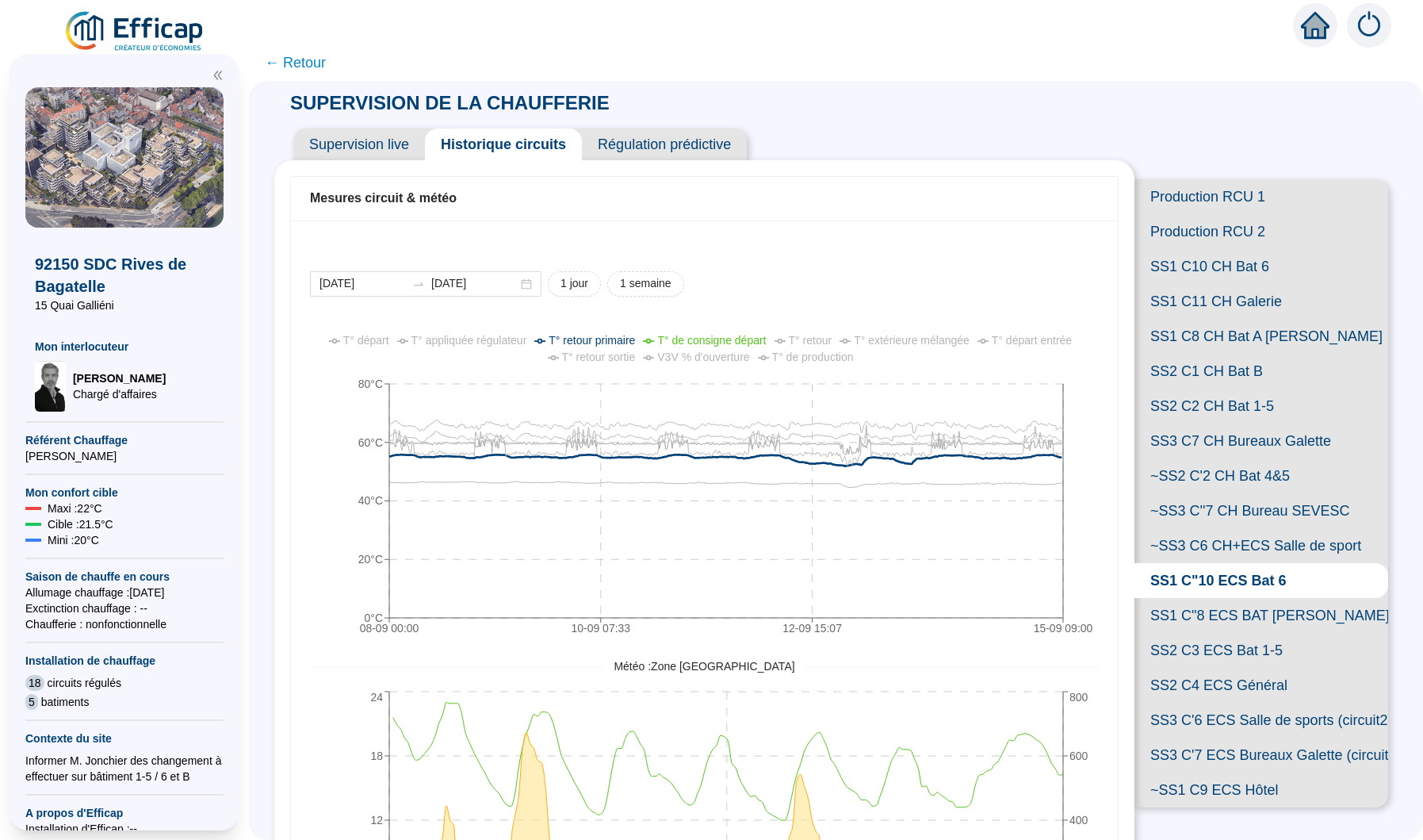
click at [612, 340] on span "T° retour primaire" at bounding box center [591, 340] width 87 height 13
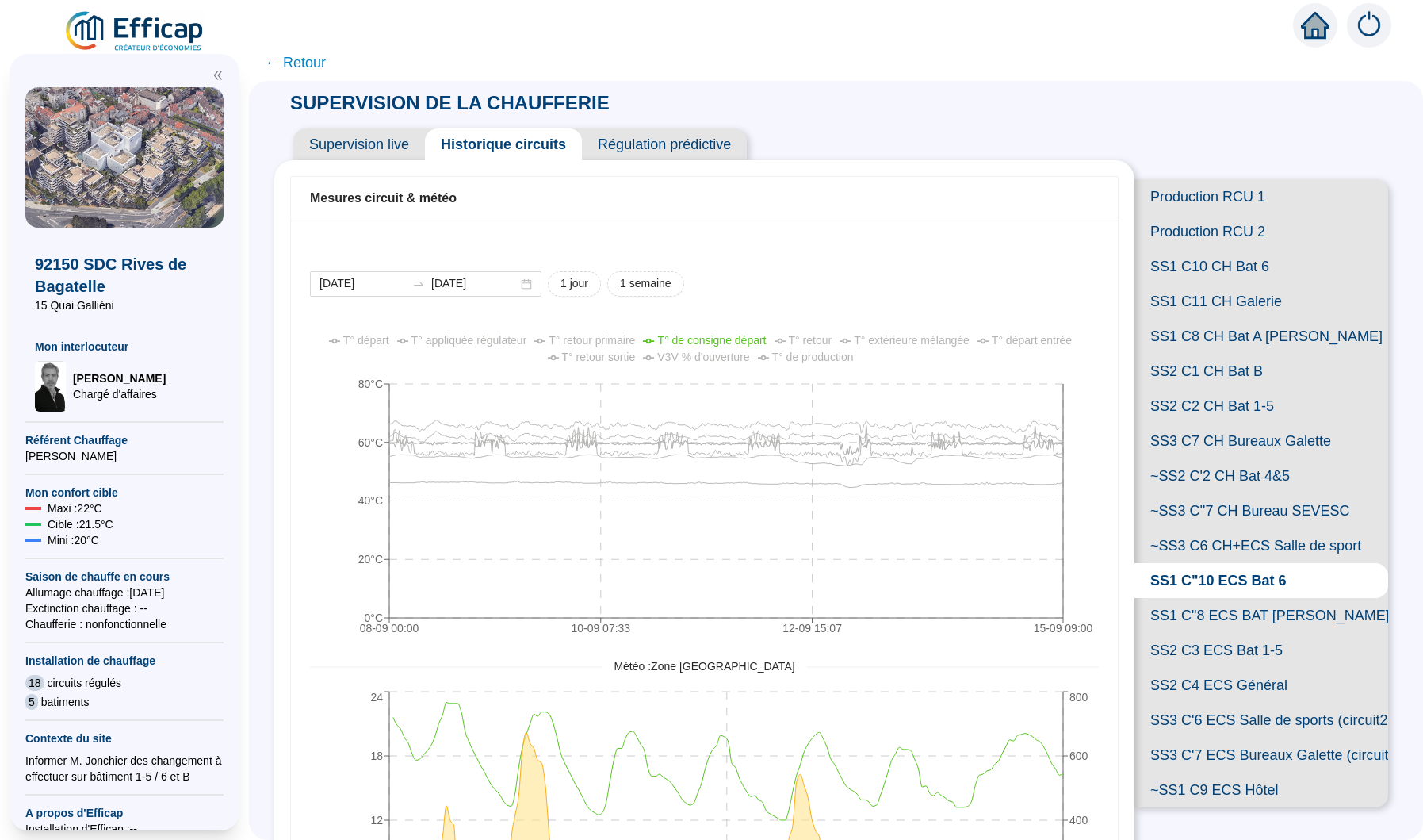
click at [621, 357] on span "T° retour sortie" at bounding box center [599, 356] width 74 height 13
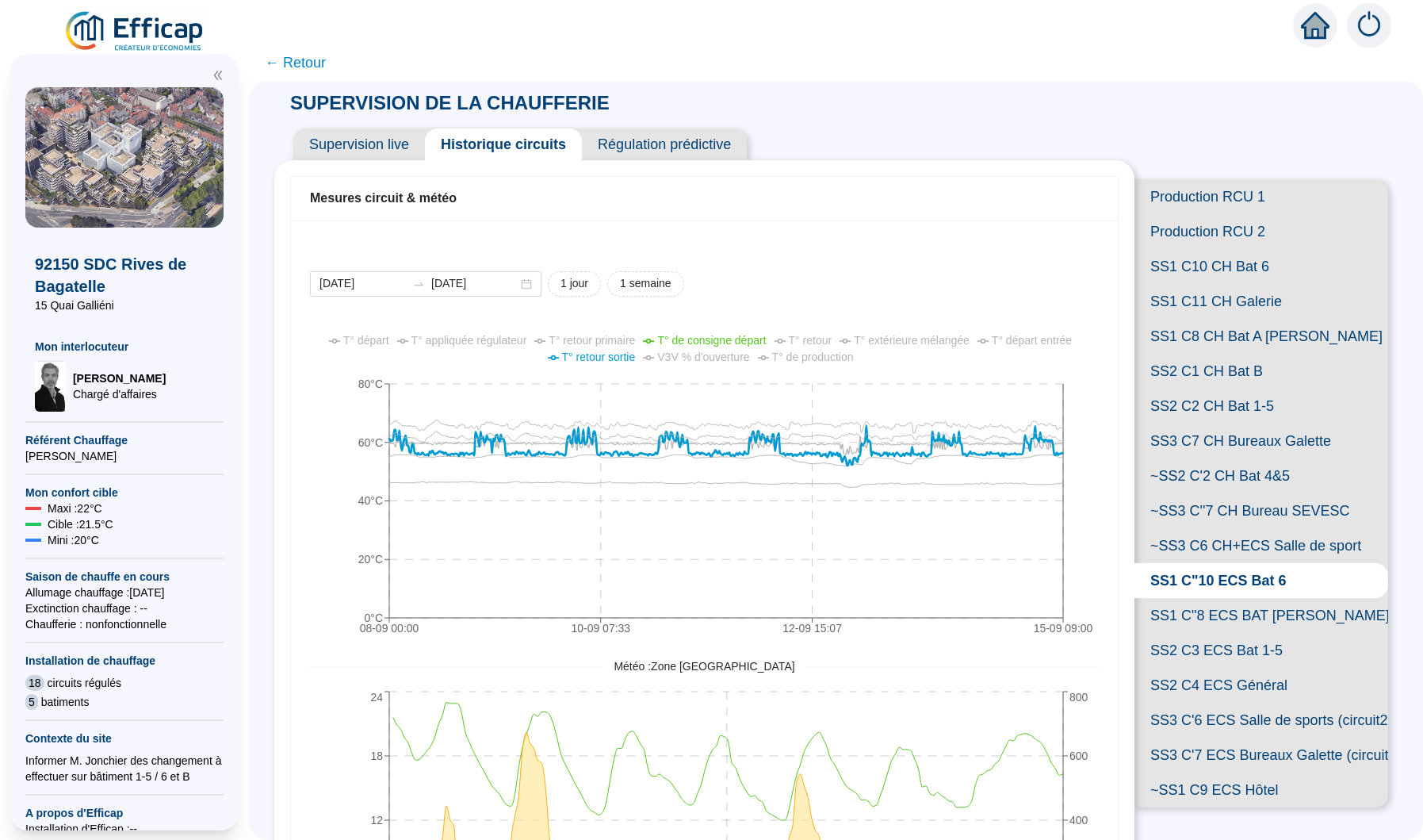
click at [621, 357] on span "T° retour sortie" at bounding box center [599, 356] width 74 height 13
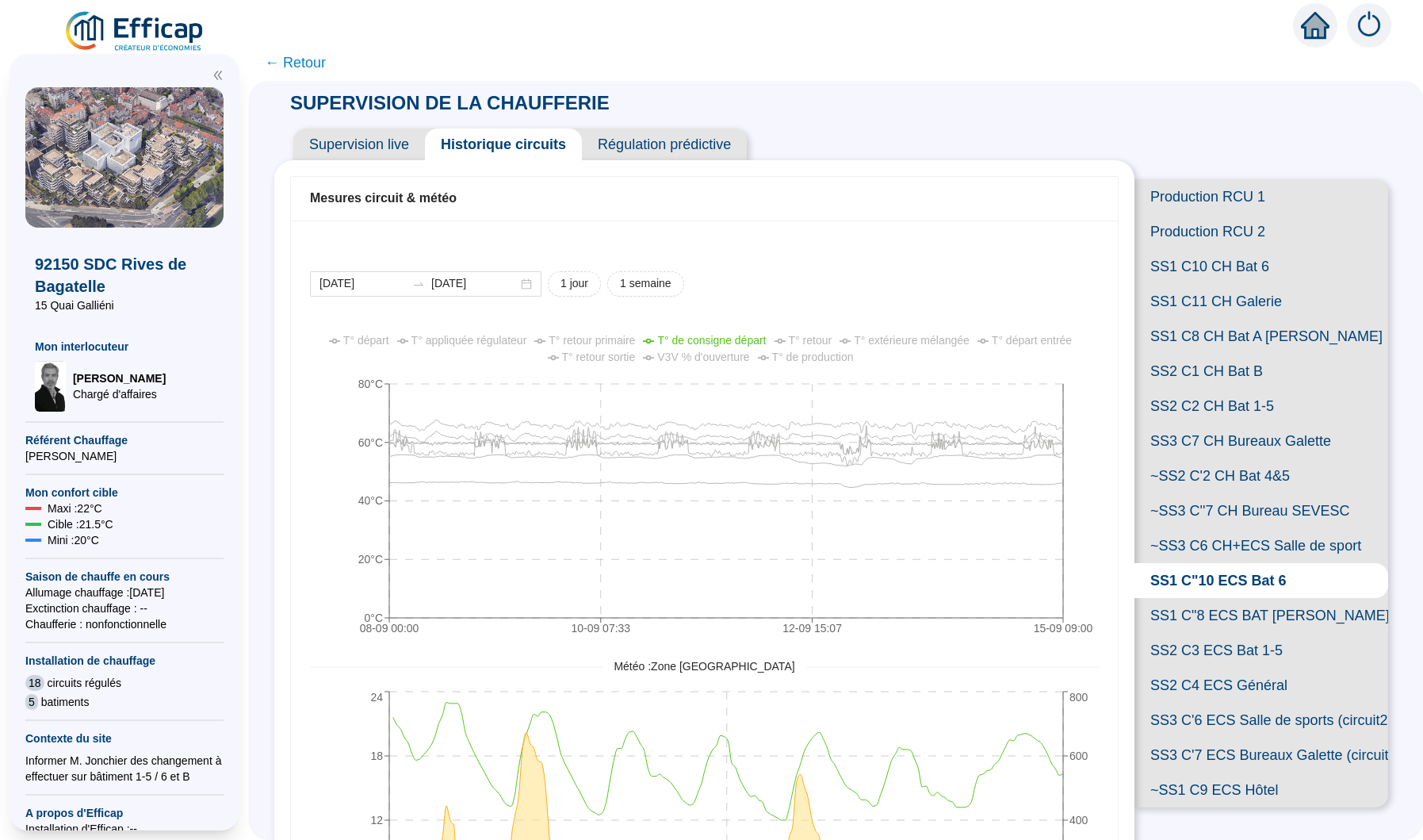
click at [621, 357] on span "T° retour sortie" at bounding box center [599, 356] width 74 height 13
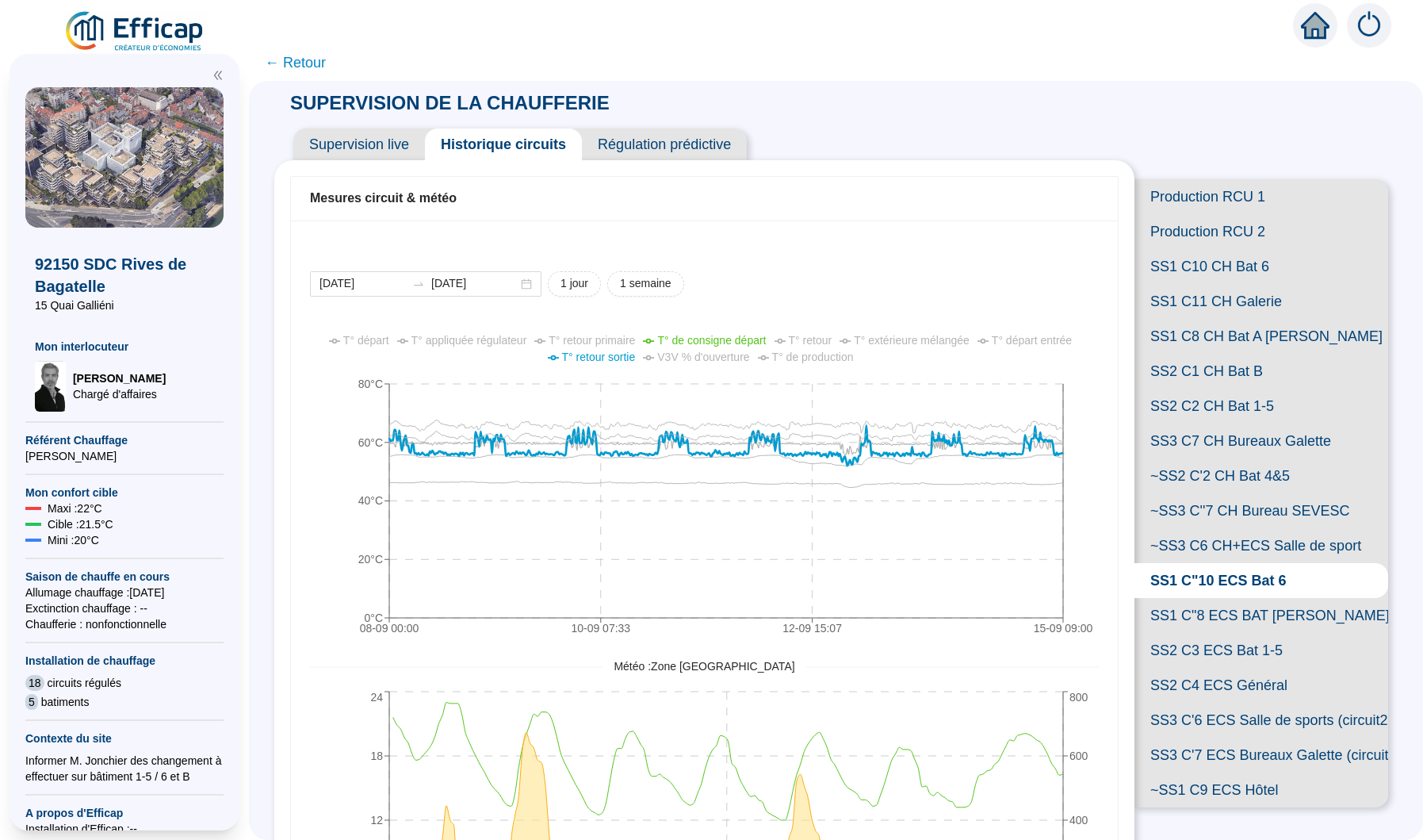
click at [616, 340] on span "T° retour primaire" at bounding box center [591, 340] width 87 height 13
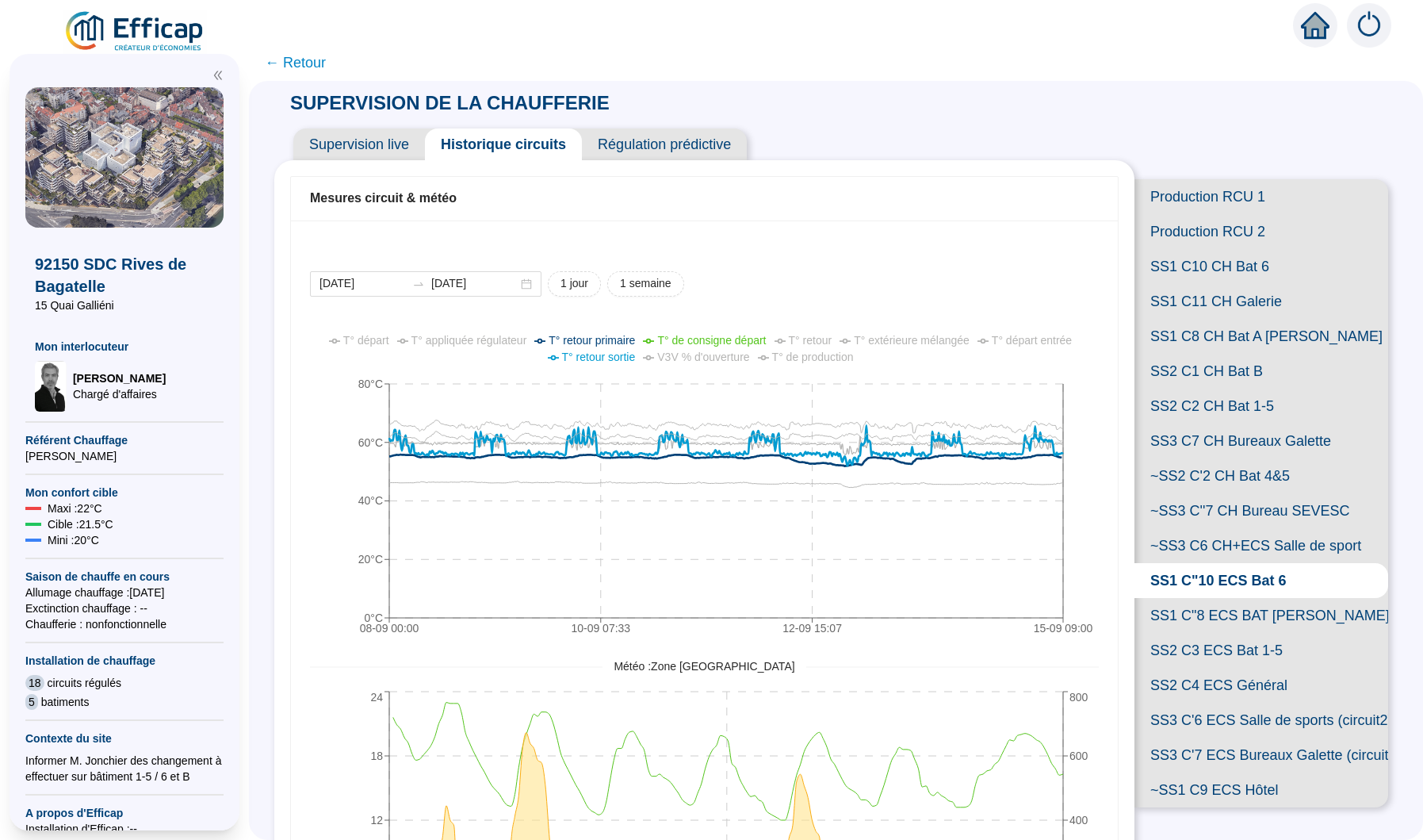
click at [1029, 342] on span "T° départ entrée" at bounding box center [1031, 340] width 80 height 13
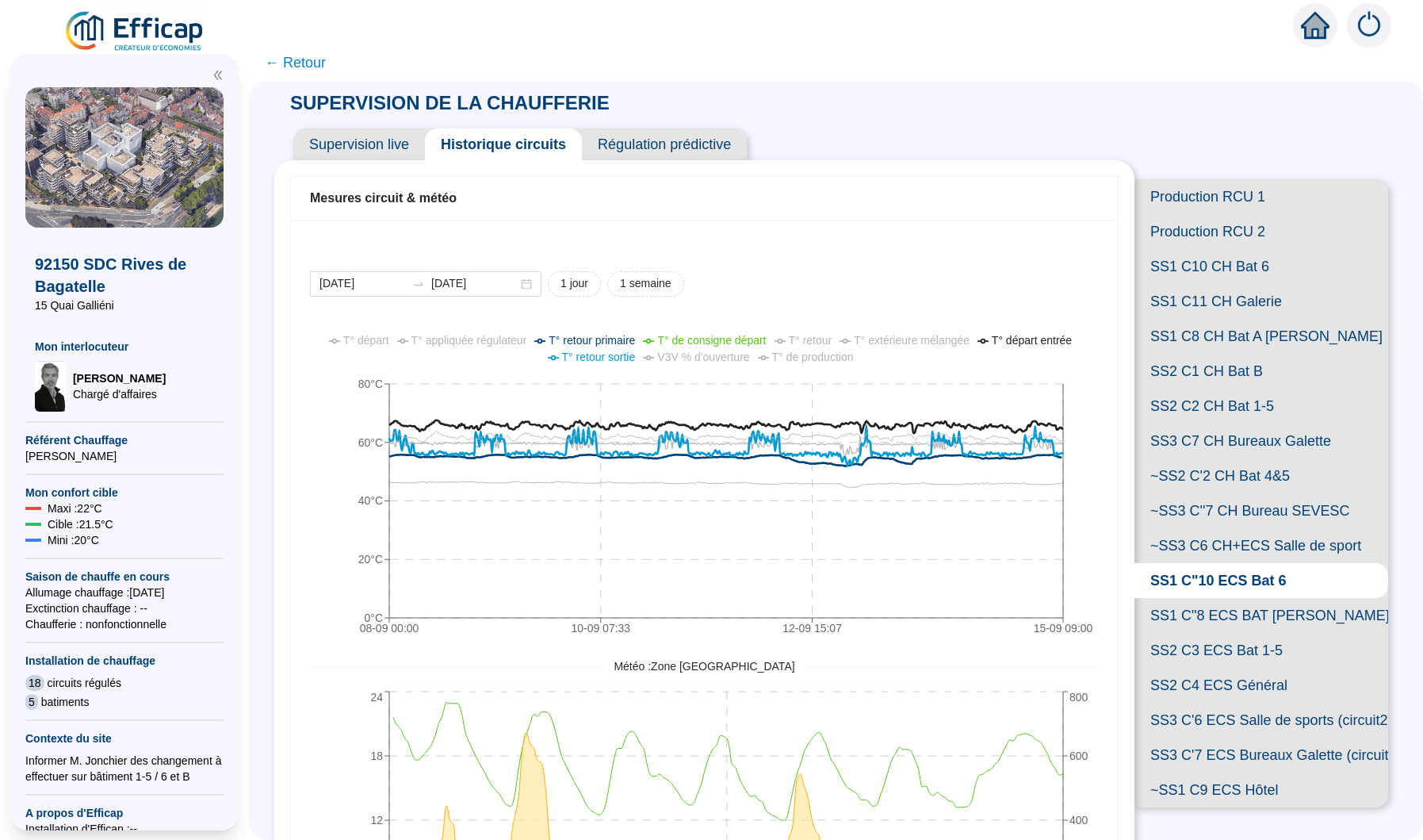
click at [719, 361] on span "V3V % d'ouverture" at bounding box center [703, 356] width 92 height 13
click at [821, 357] on span "T° de production" at bounding box center [813, 356] width 82 height 13
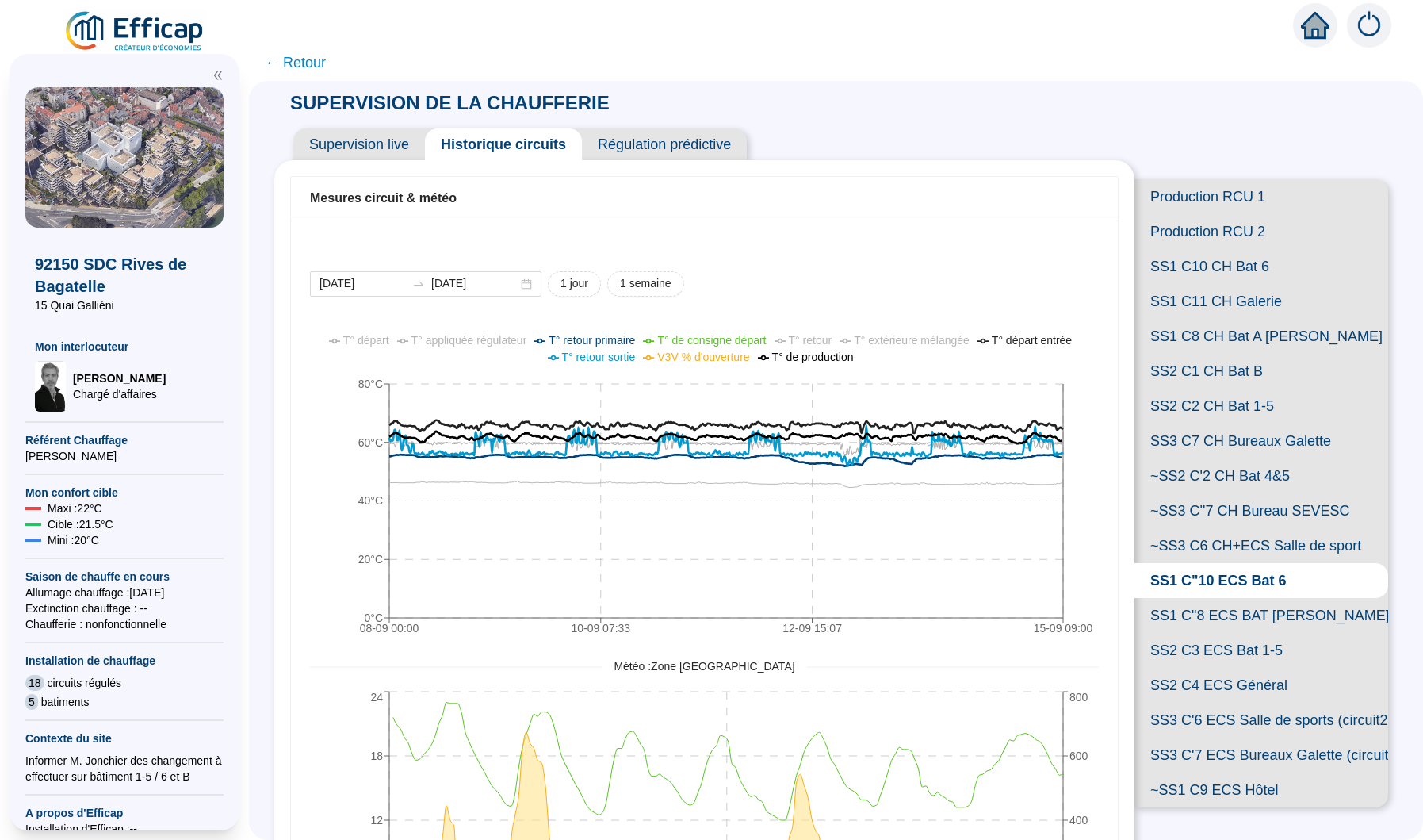
click at [602, 361] on span "T° retour sortie" at bounding box center [599, 356] width 74 height 13
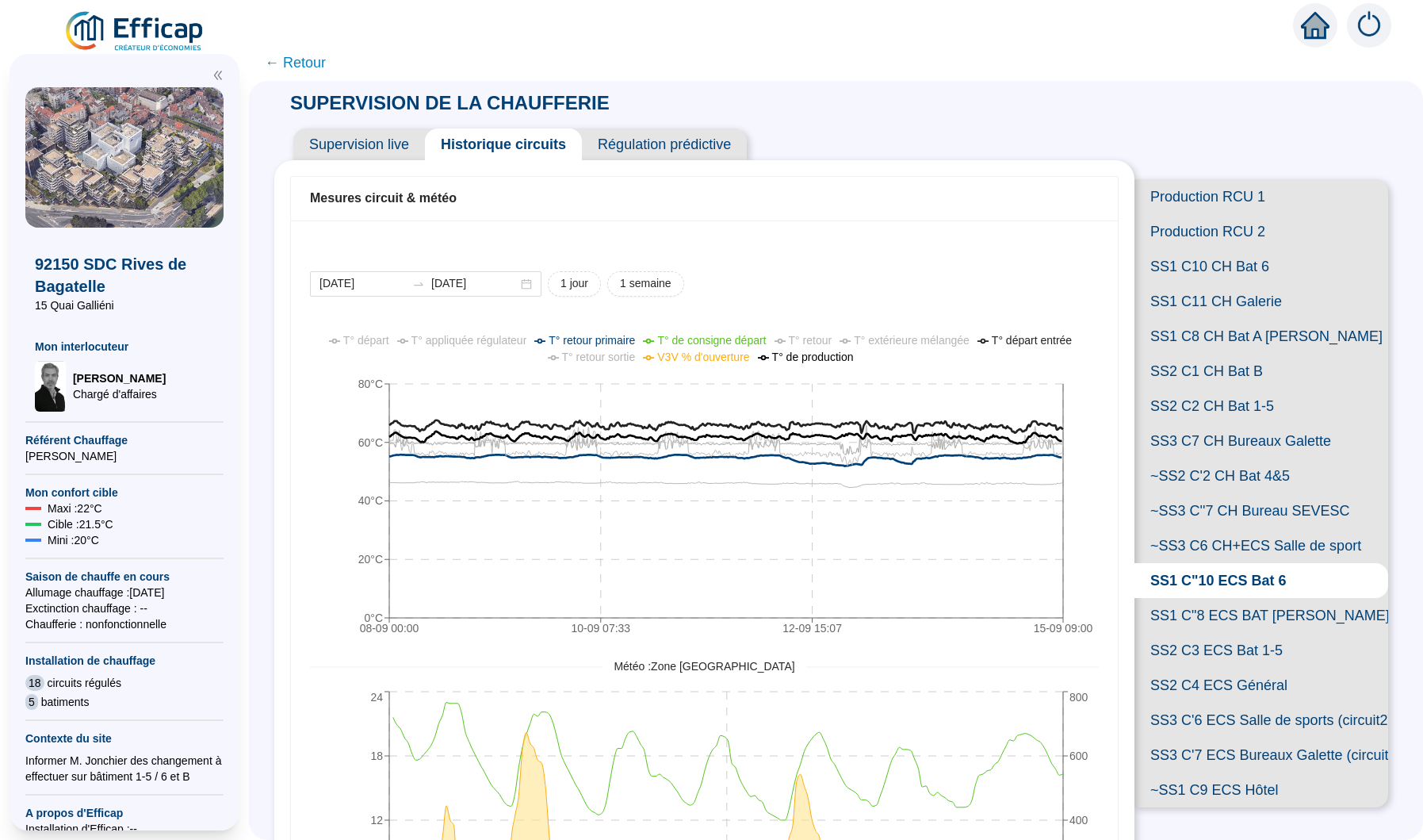
click at [602, 361] on span "T° retour sortie" at bounding box center [599, 356] width 74 height 13
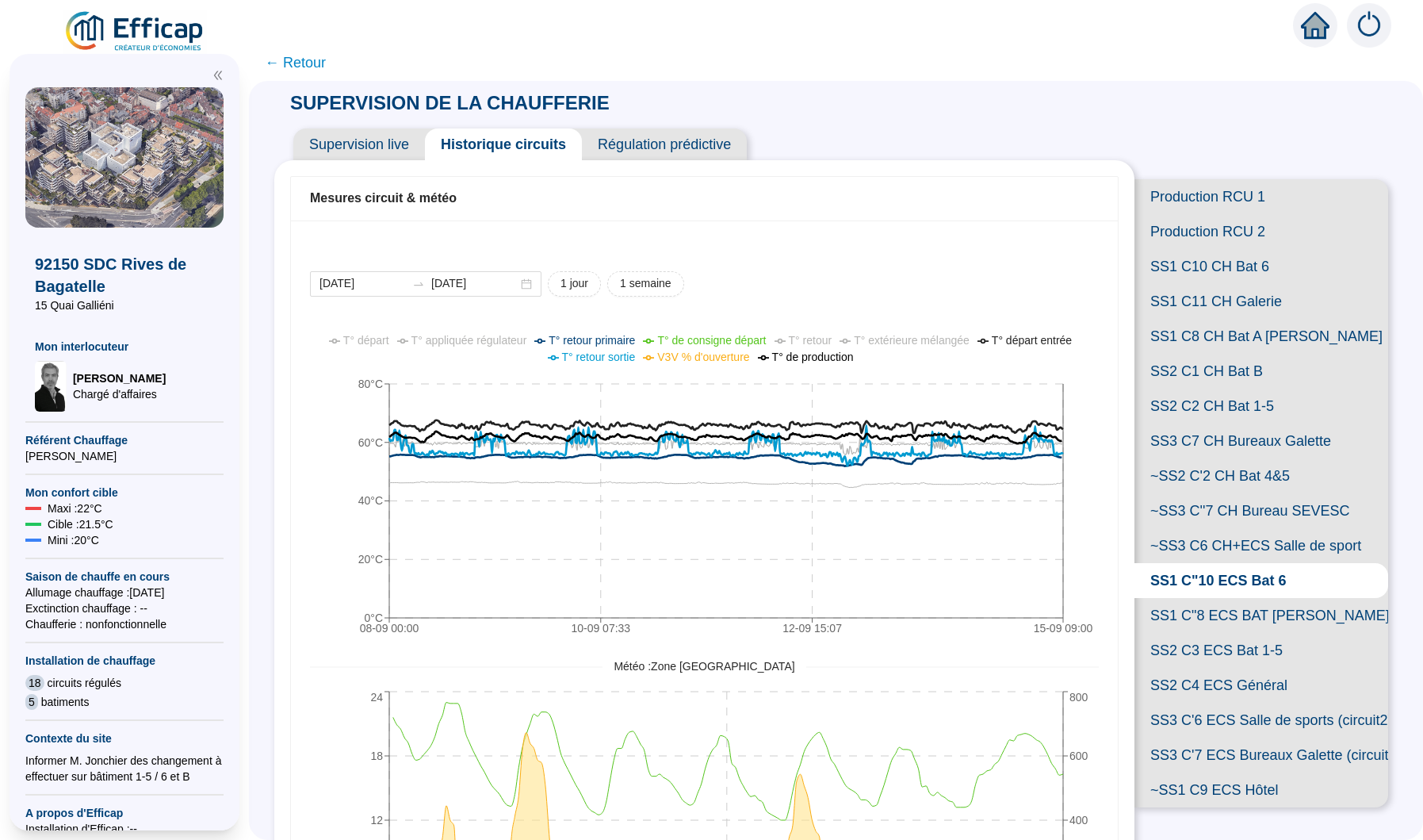
click at [828, 357] on span "T° de production" at bounding box center [813, 356] width 82 height 13
click at [304, 67] on span "← Retour" at bounding box center [295, 62] width 61 height 22
click at [302, 61] on span "← Retour" at bounding box center [836, 62] width 1174 height 36
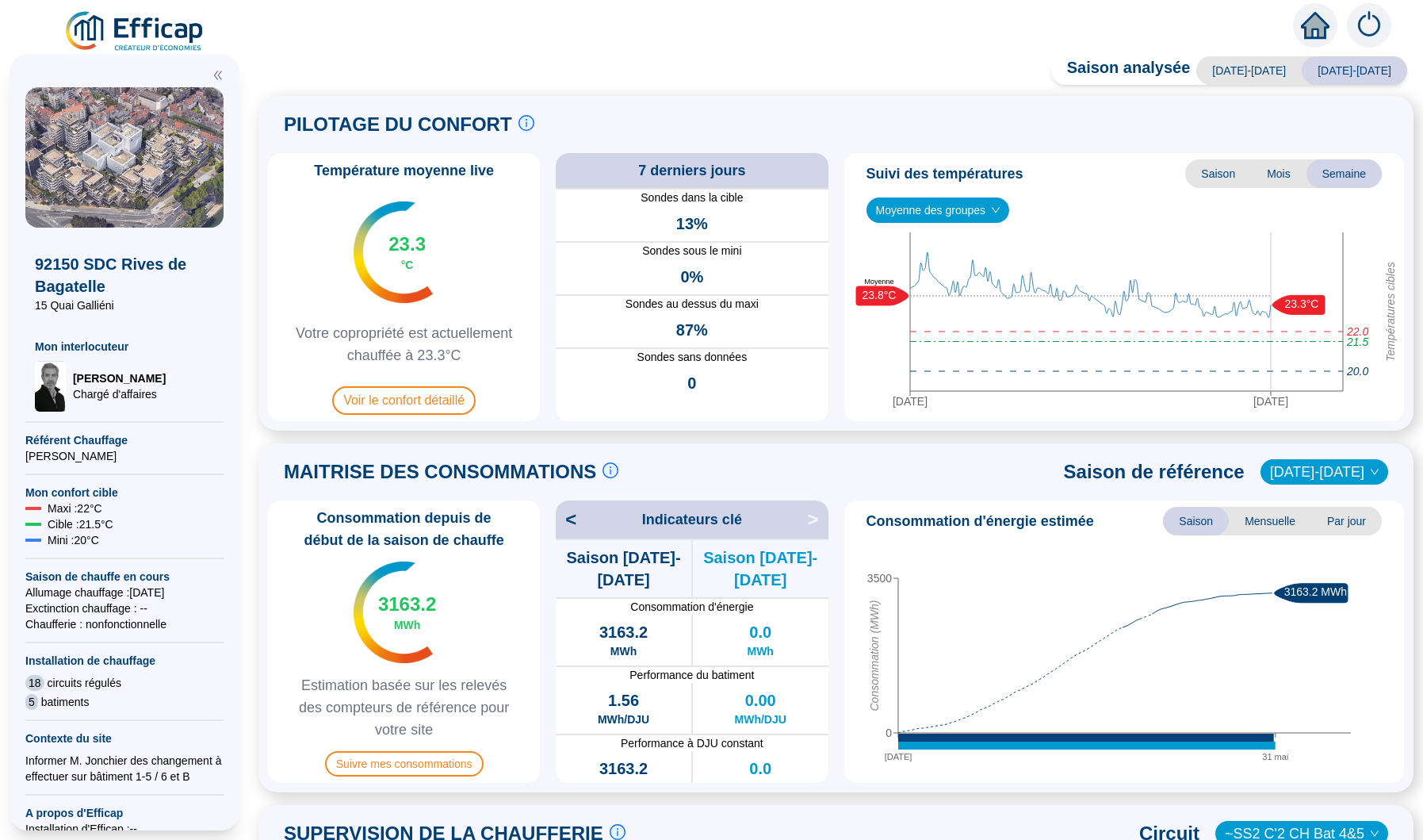
click at [1315, 26] on icon "home" at bounding box center [1315, 25] width 29 height 22
